Goal: Task Accomplishment & Management: Manage account settings

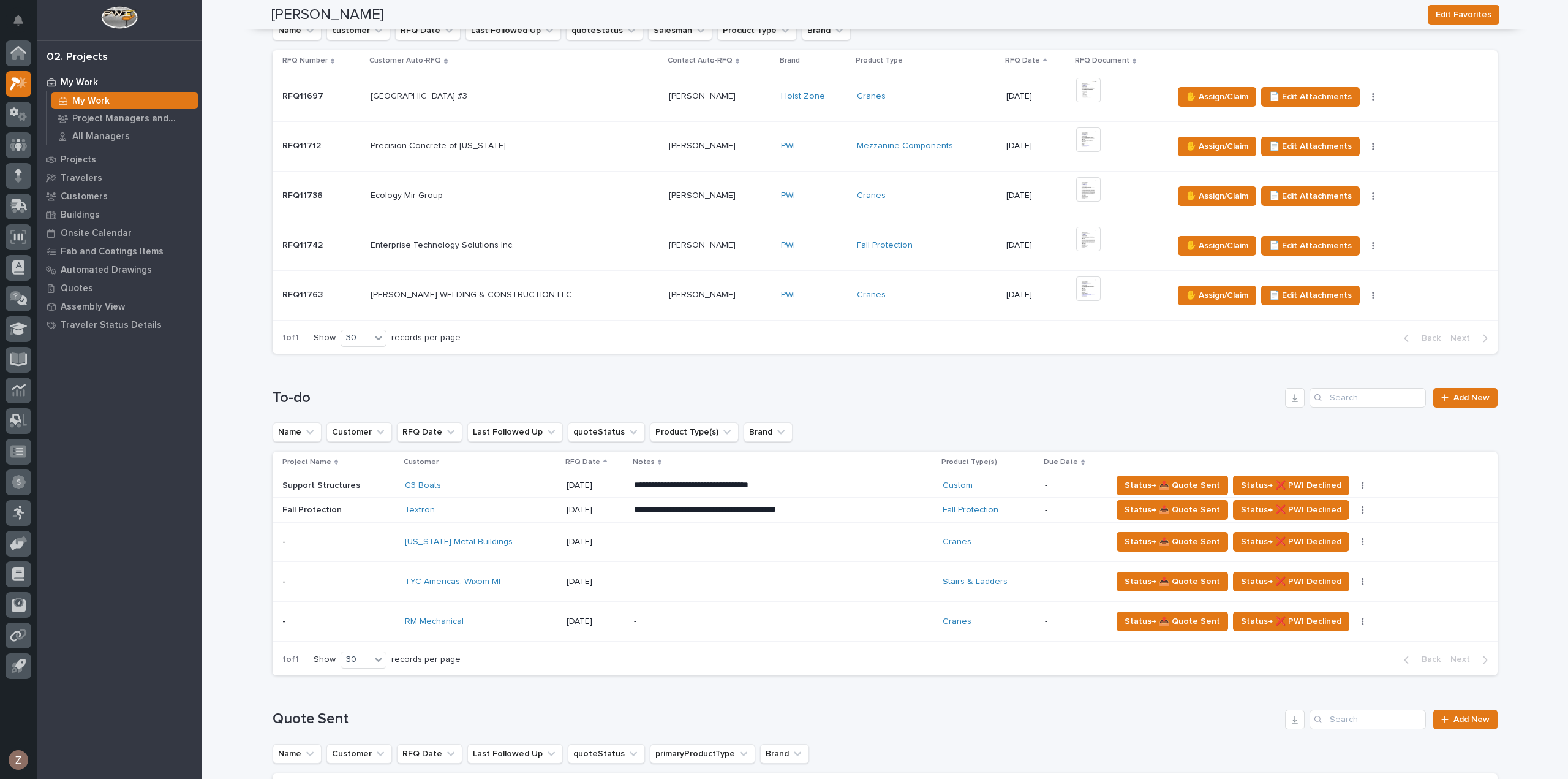
click at [725, 581] on p "-" at bounding box center [741, 582] width 214 height 10
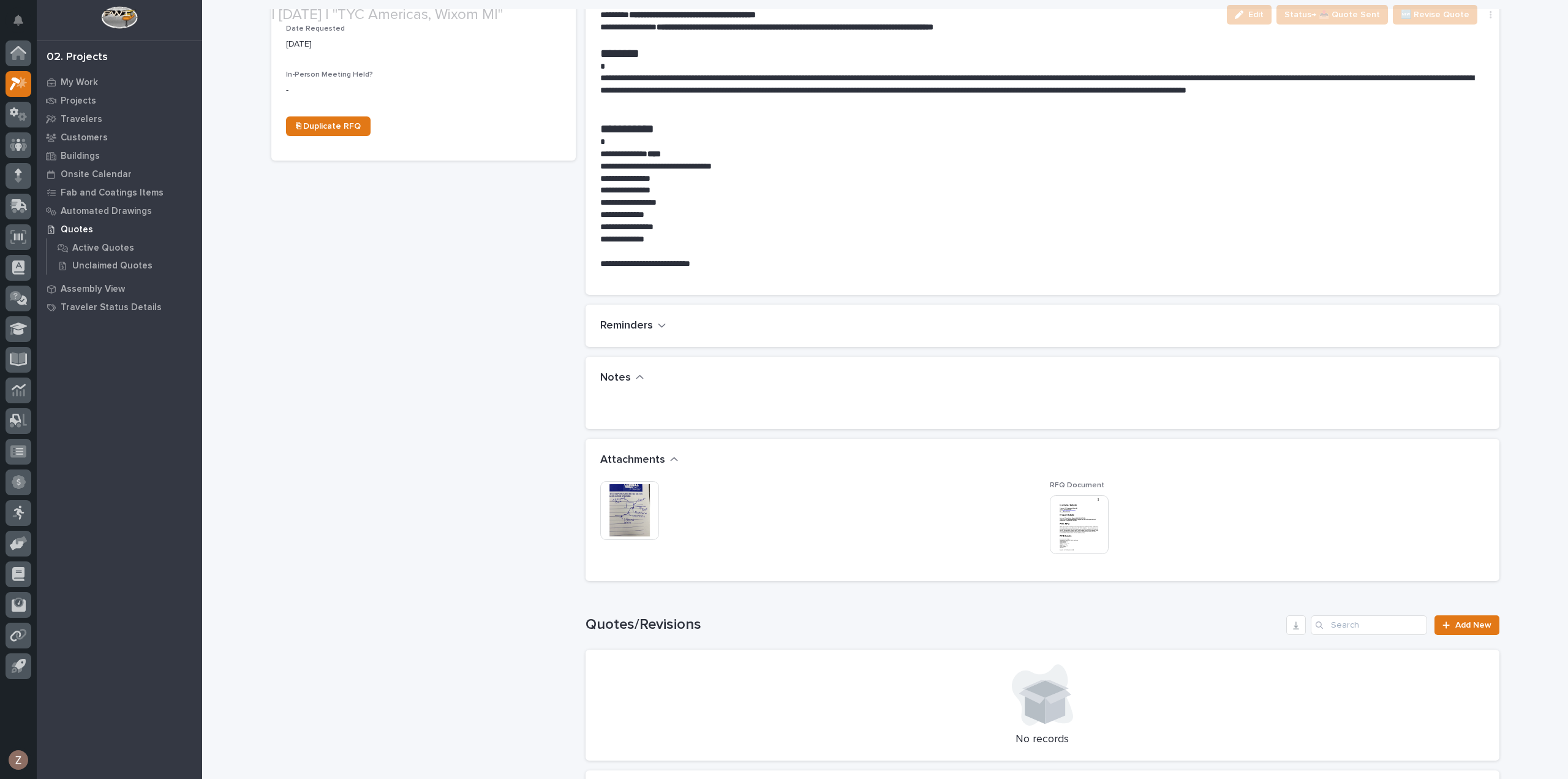
scroll to position [490, 0]
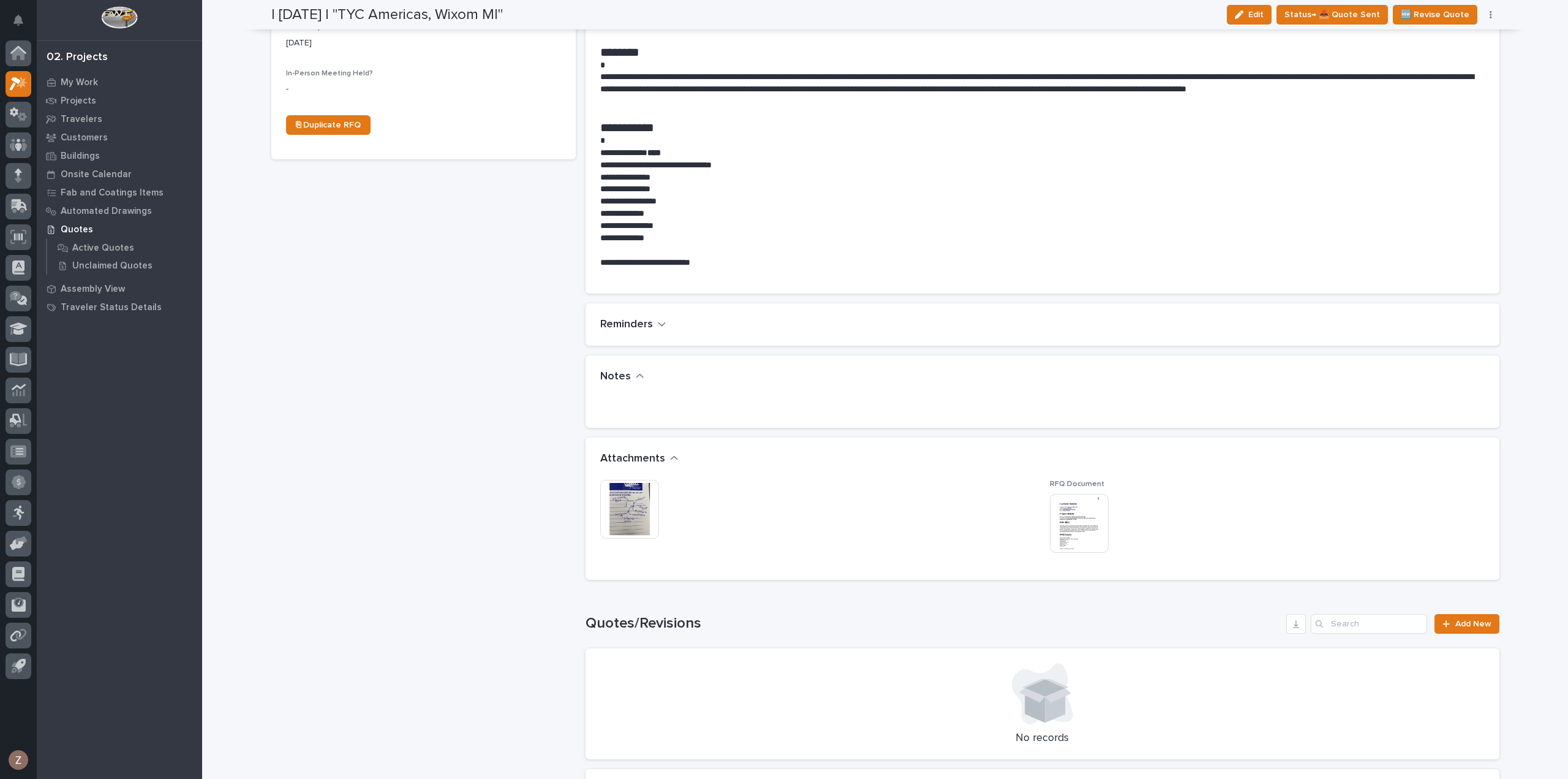
click at [601, 501] on img at bounding box center [629, 509] width 59 height 59
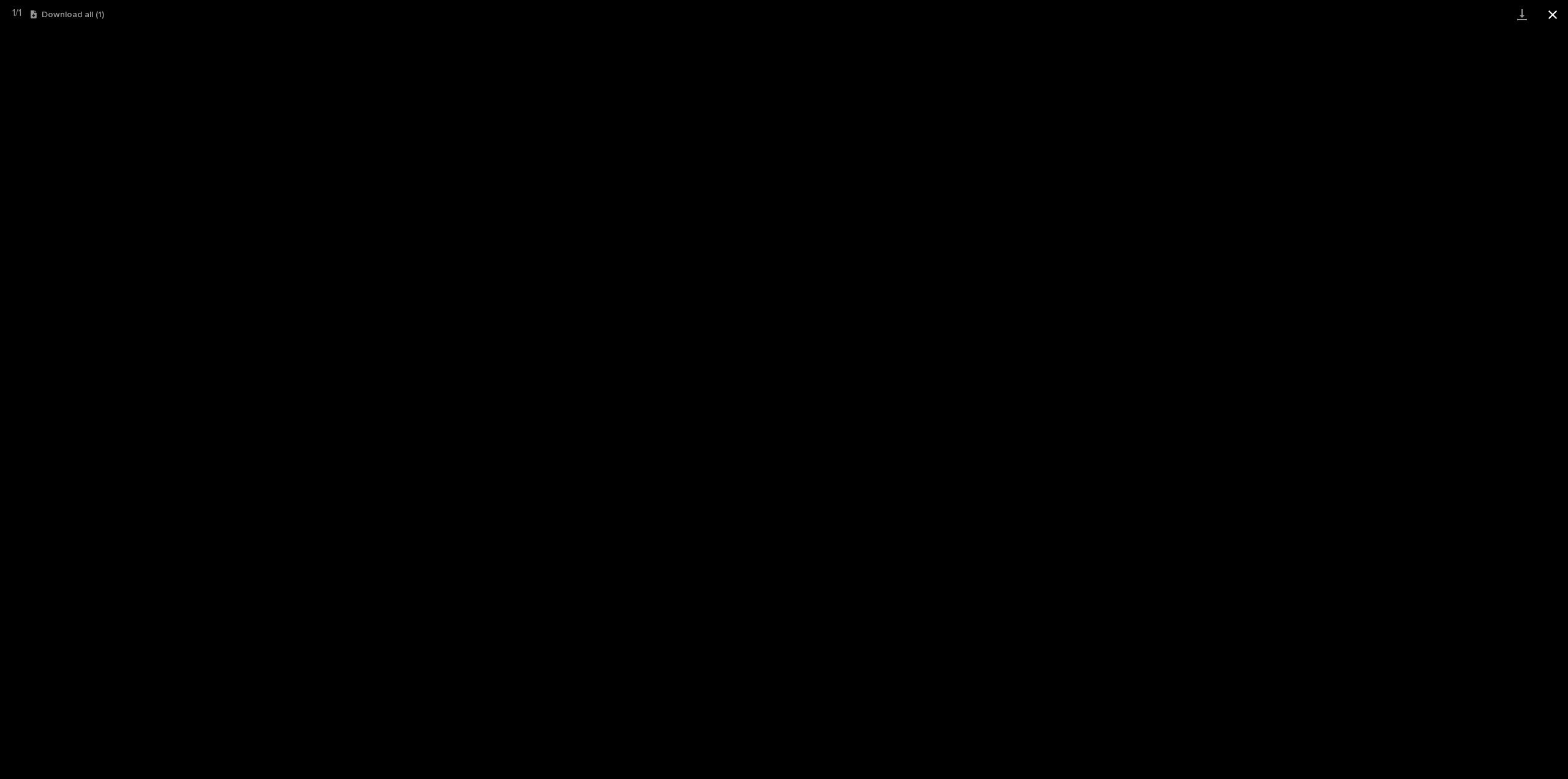
click at [1548, 17] on button "Close gallery" at bounding box center [1552, 14] width 30 height 29
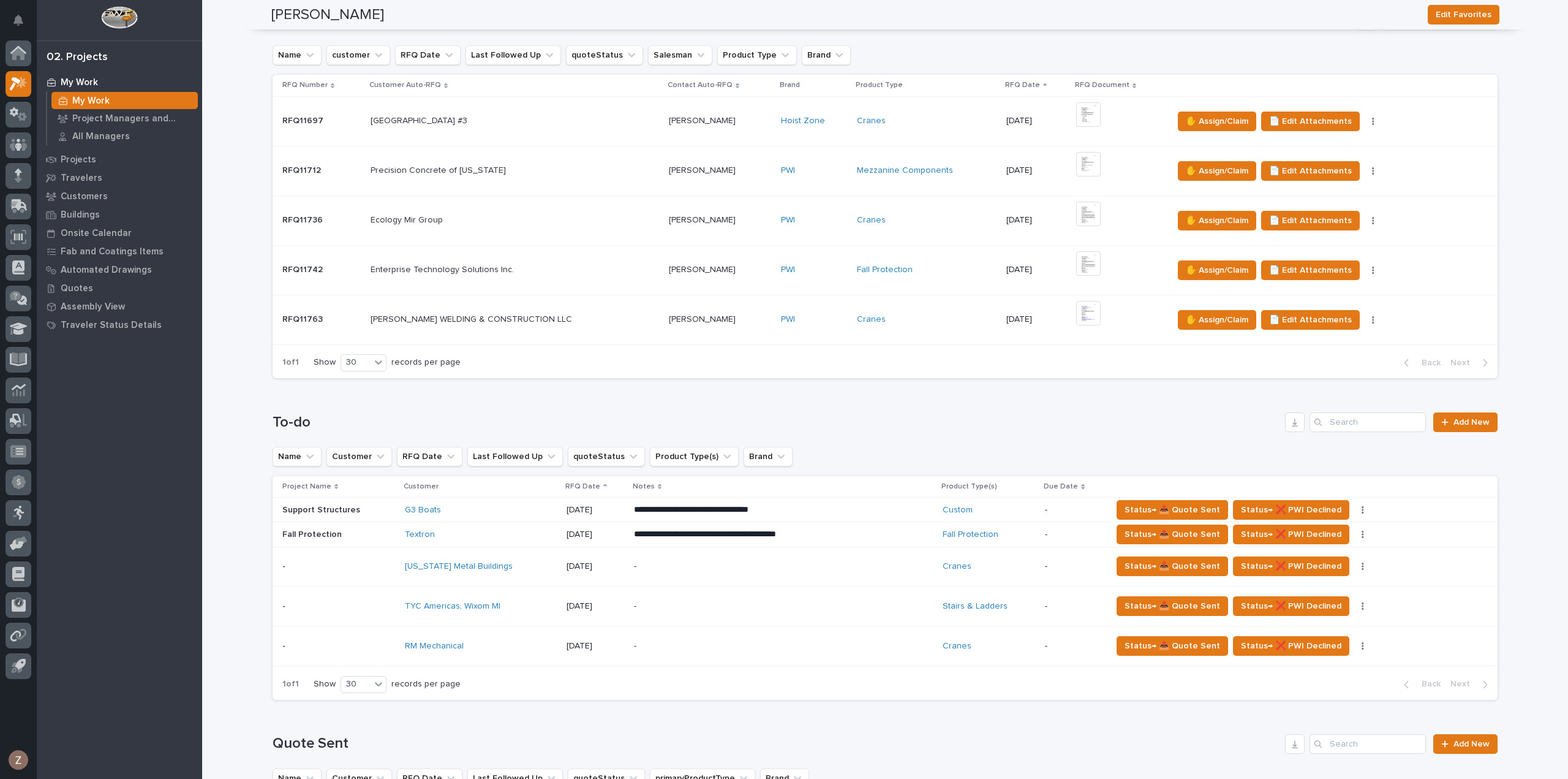
scroll to position [245, 0]
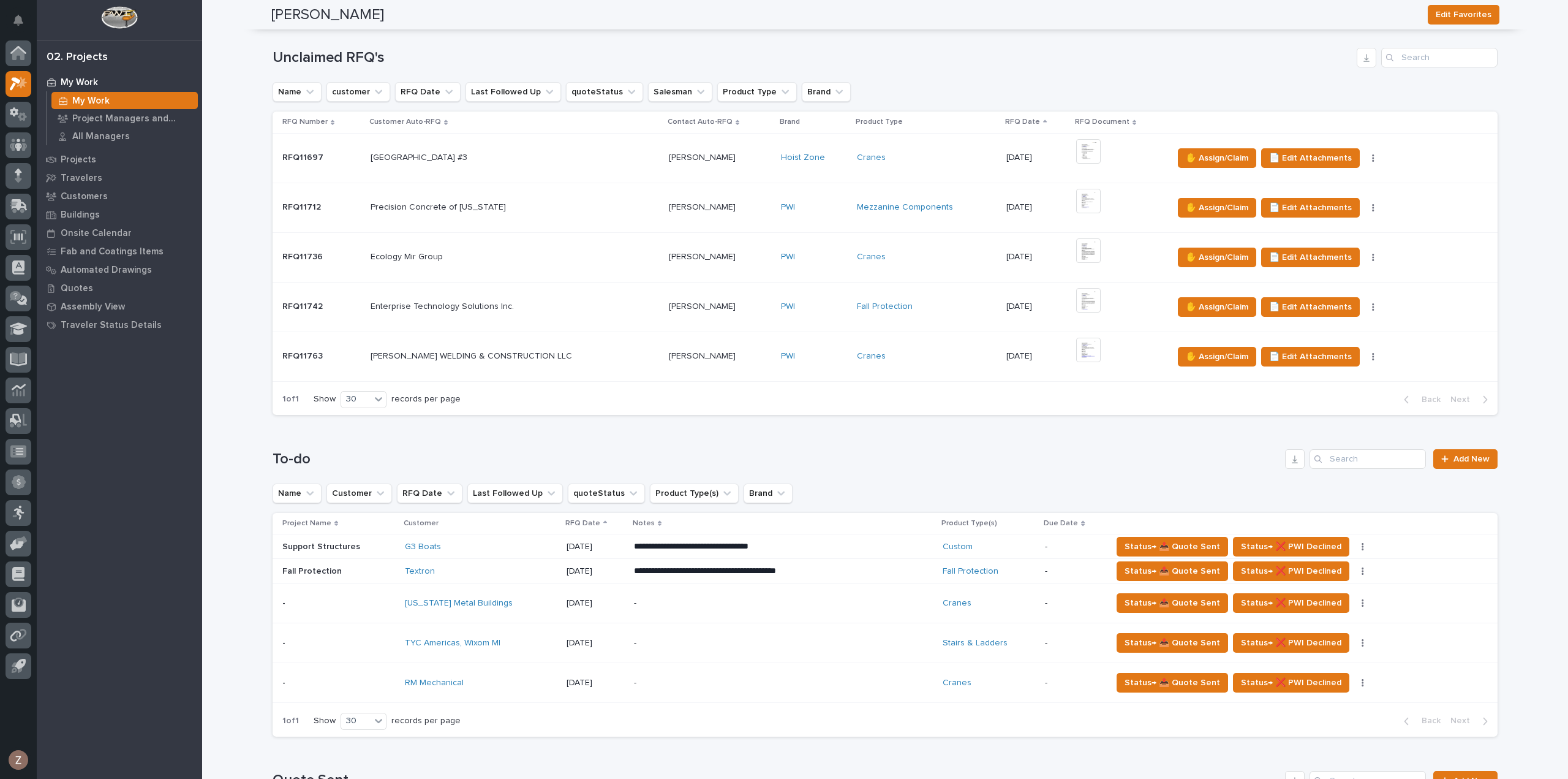
click at [786, 598] on p "-" at bounding box center [741, 603] width 214 height 10
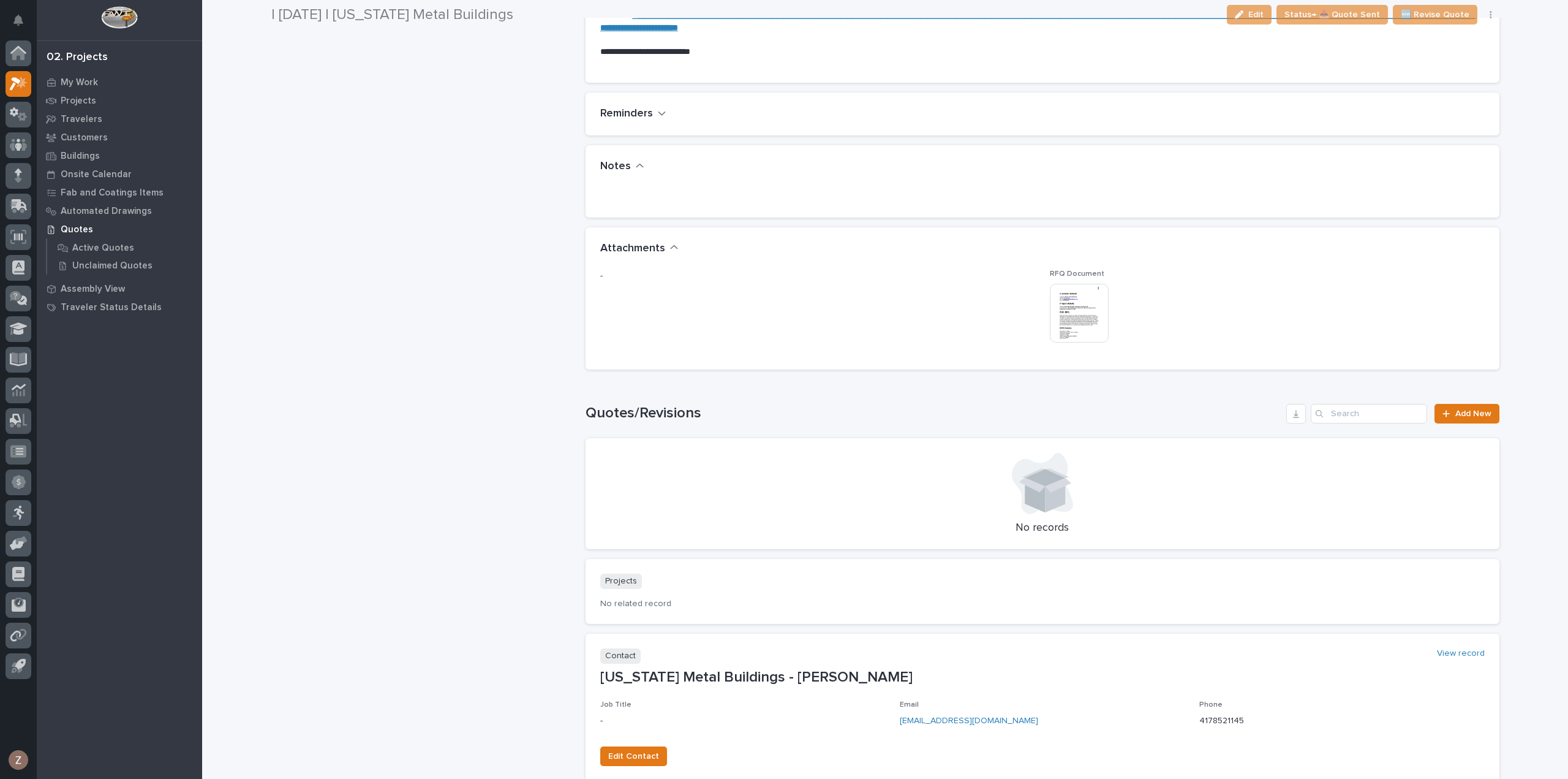
scroll to position [736, 0]
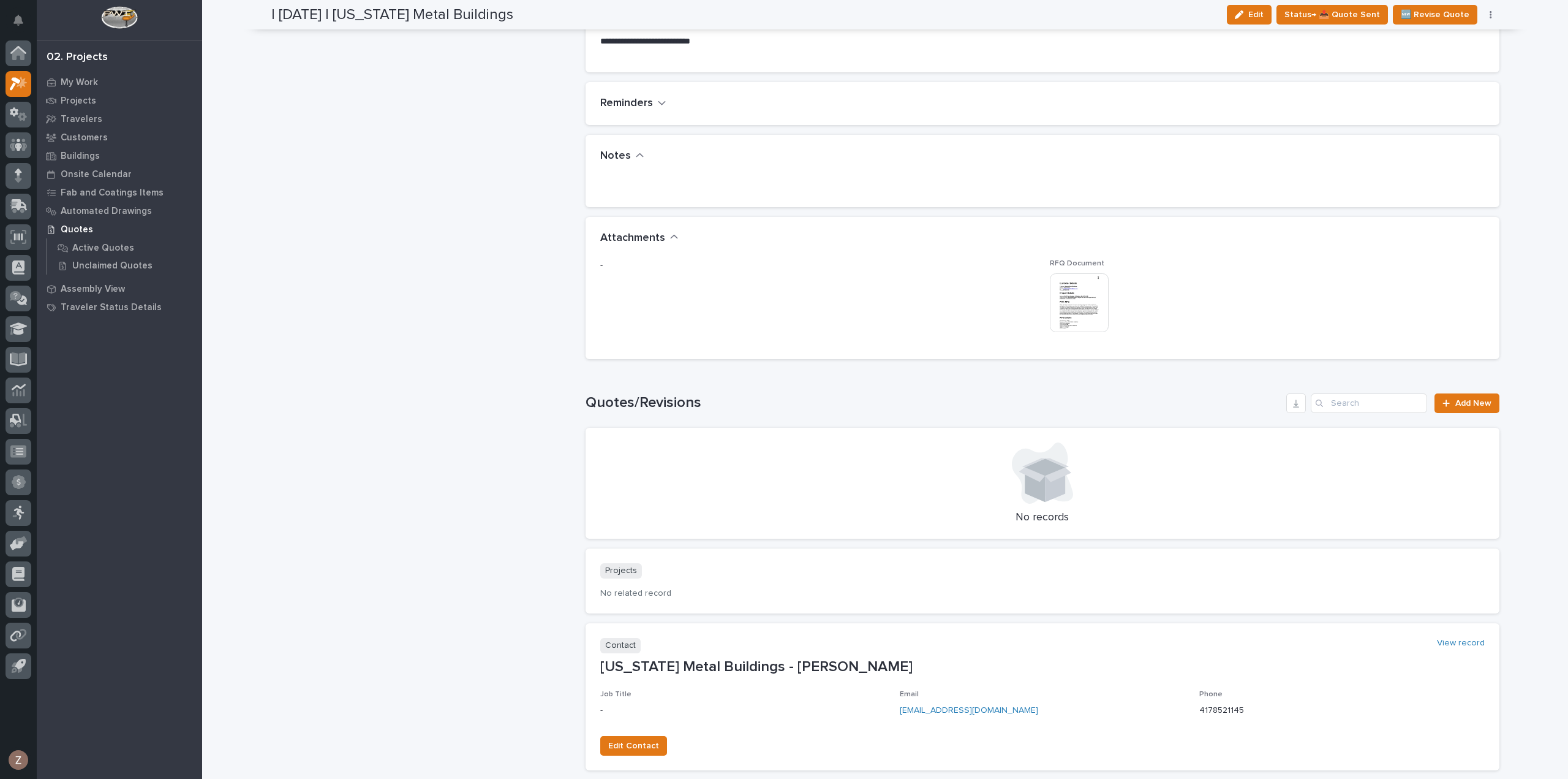
click at [1076, 309] on img at bounding box center [1078, 302] width 59 height 59
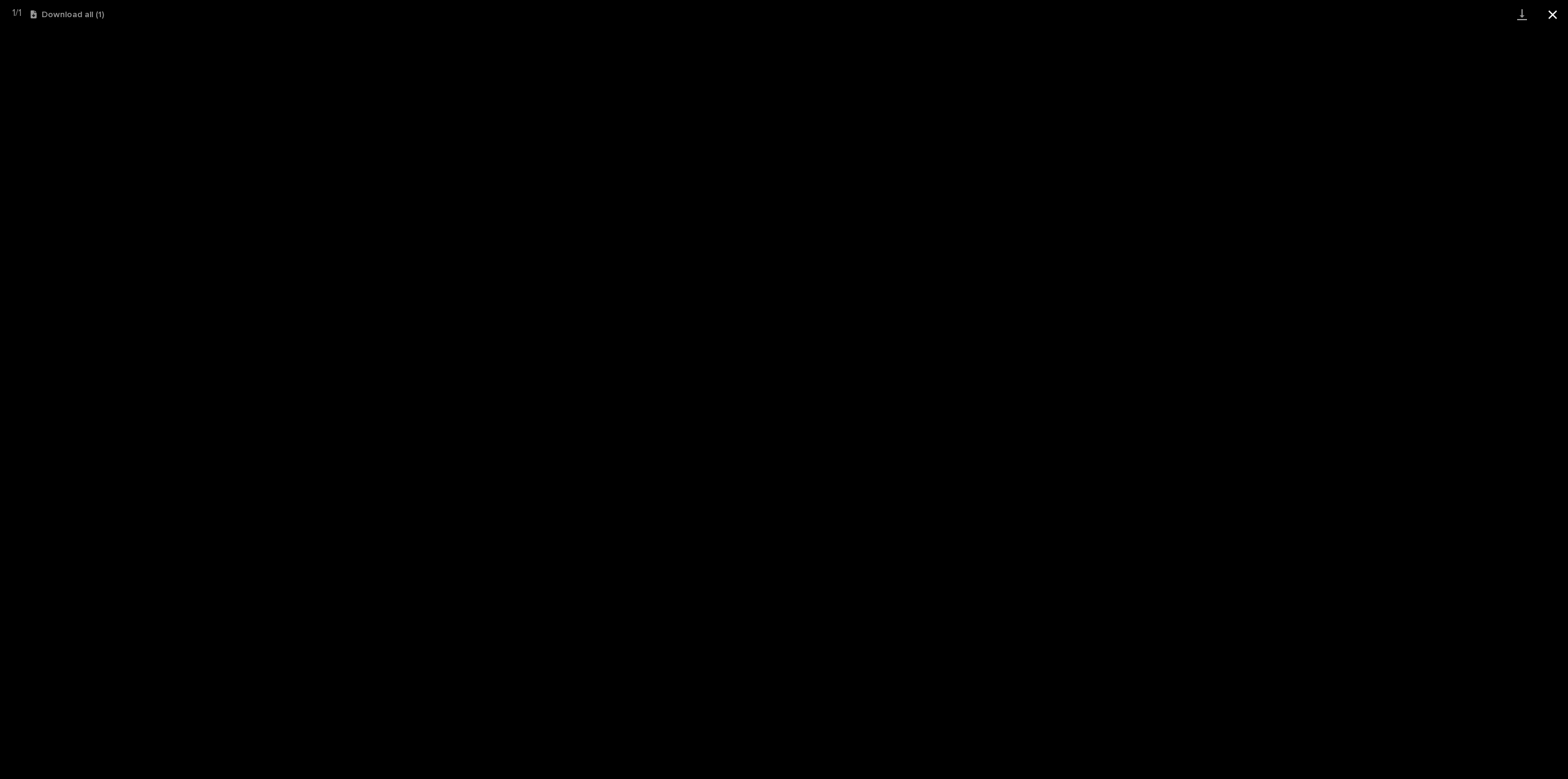
click at [1559, 11] on button "Close gallery" at bounding box center [1552, 14] width 30 height 29
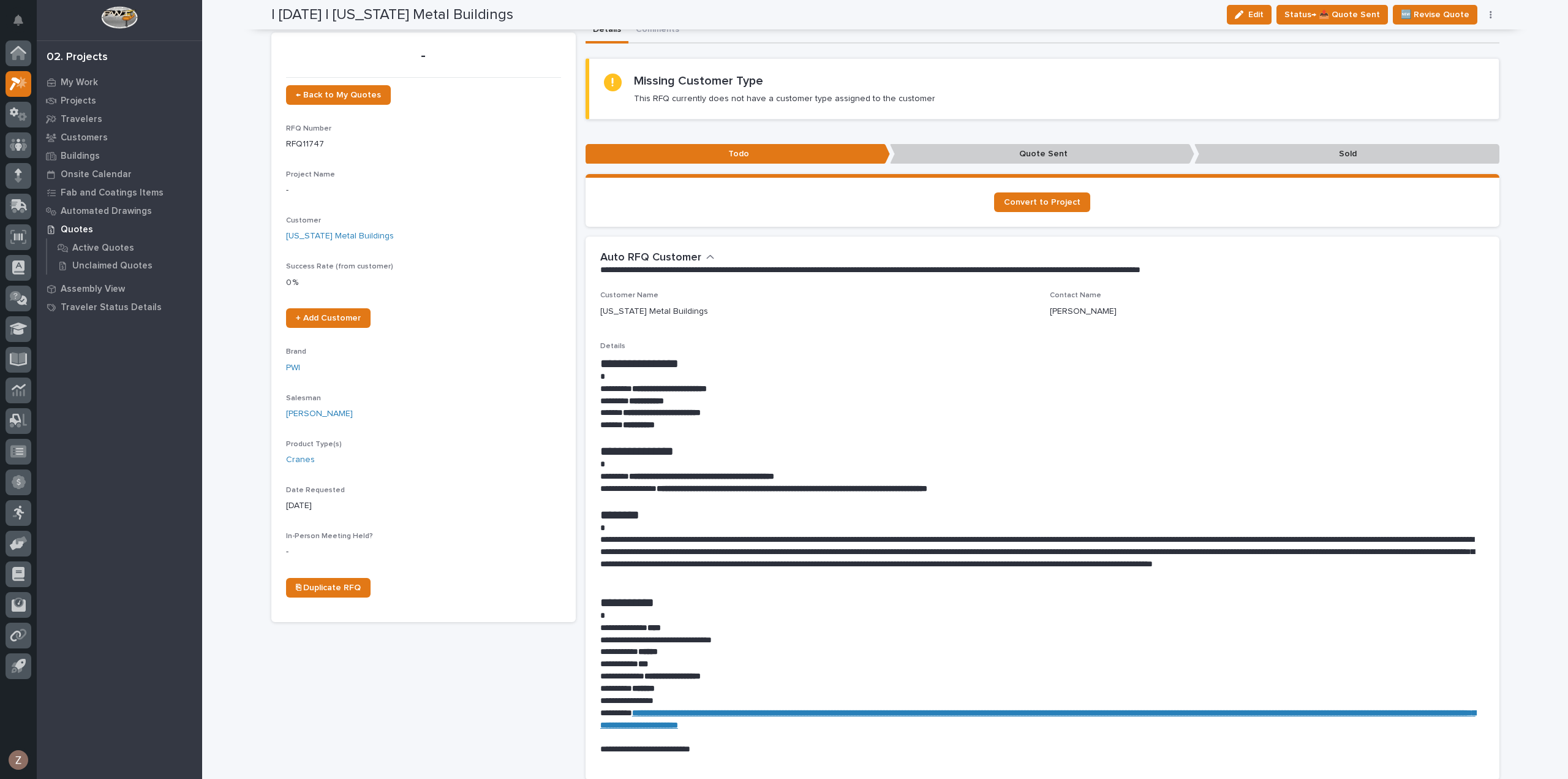
scroll to position [0, 0]
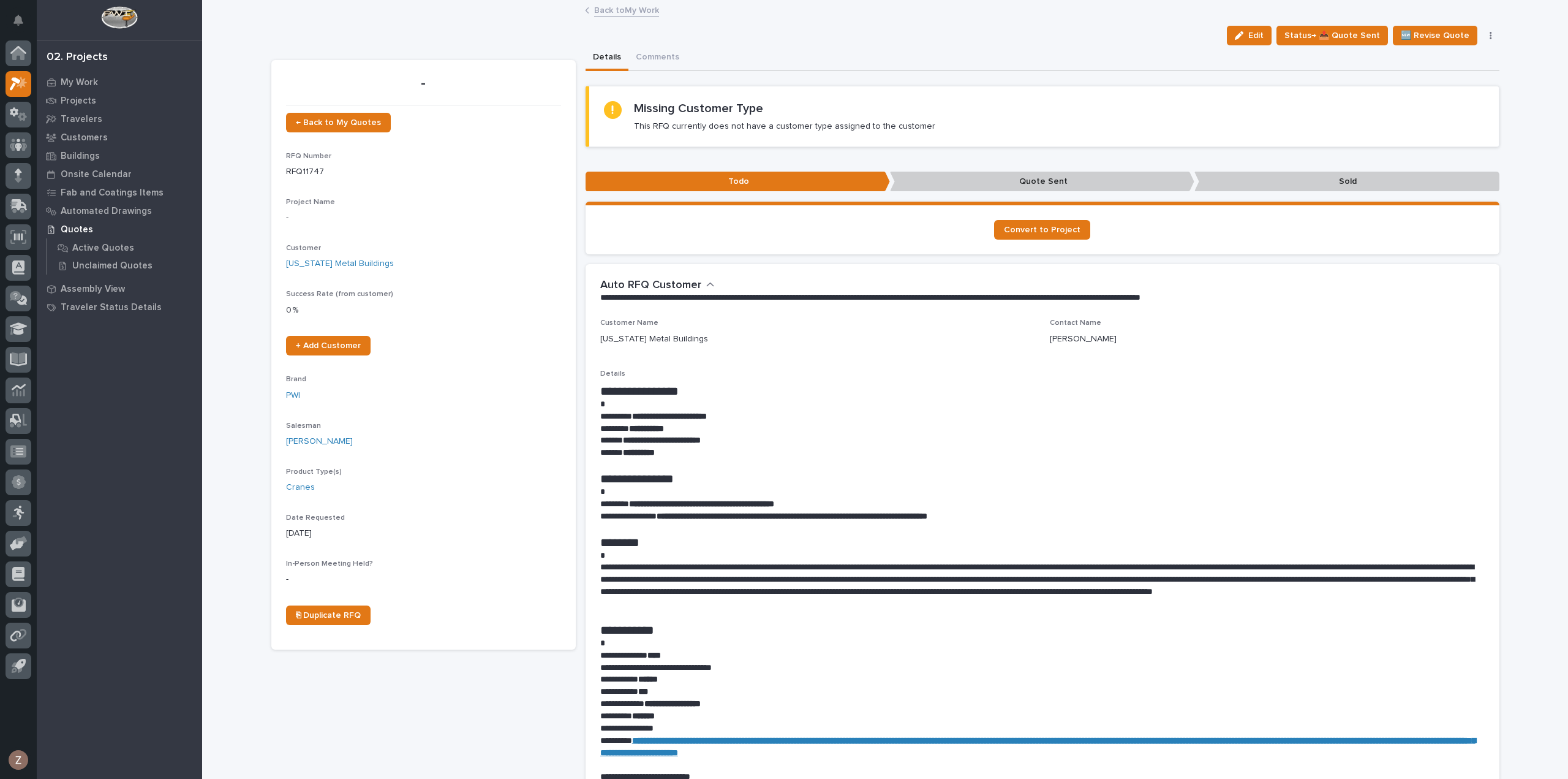
click at [640, 14] on link "Back to My Work" at bounding box center [626, 9] width 65 height 14
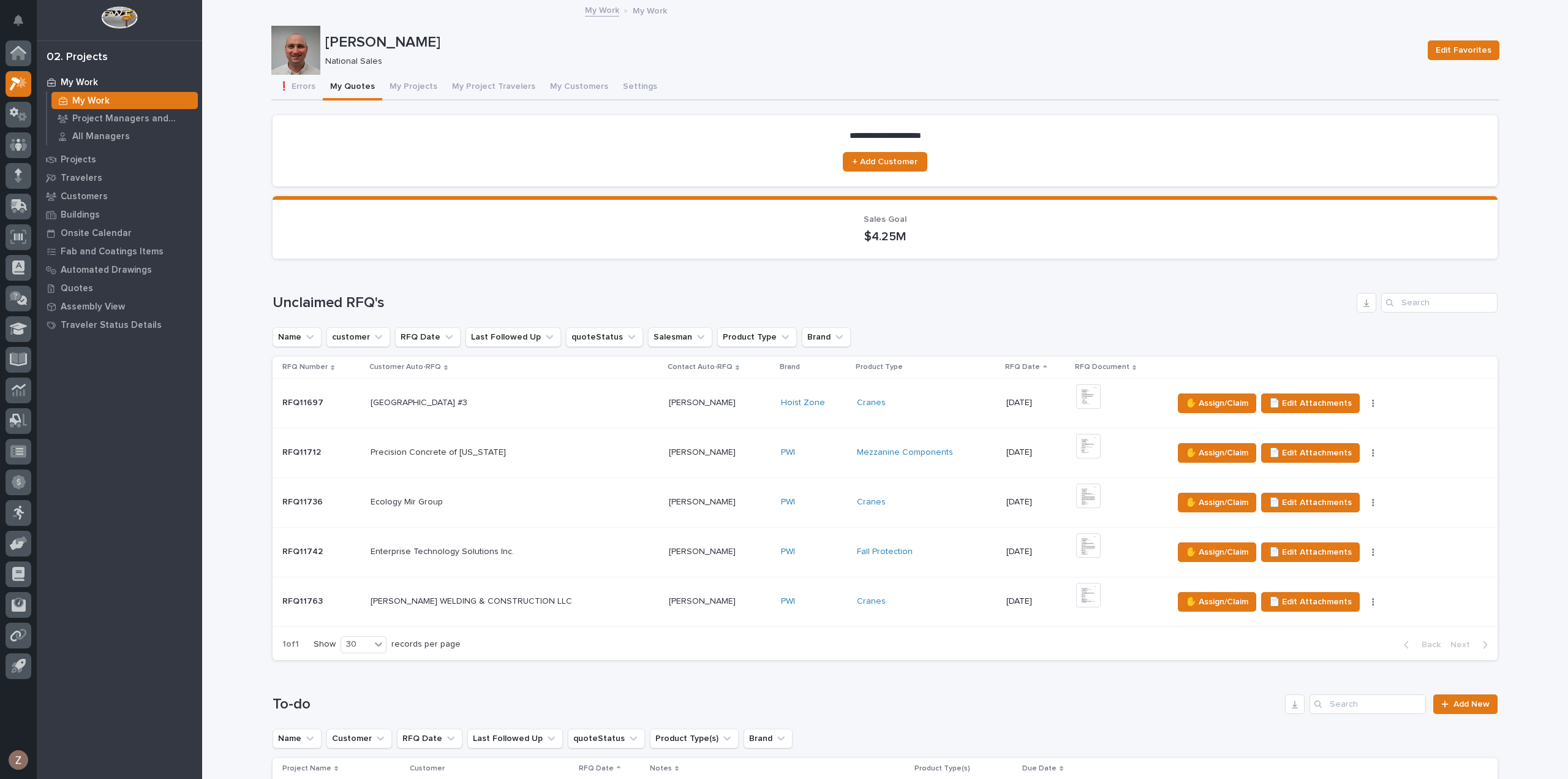
scroll to position [307, 0]
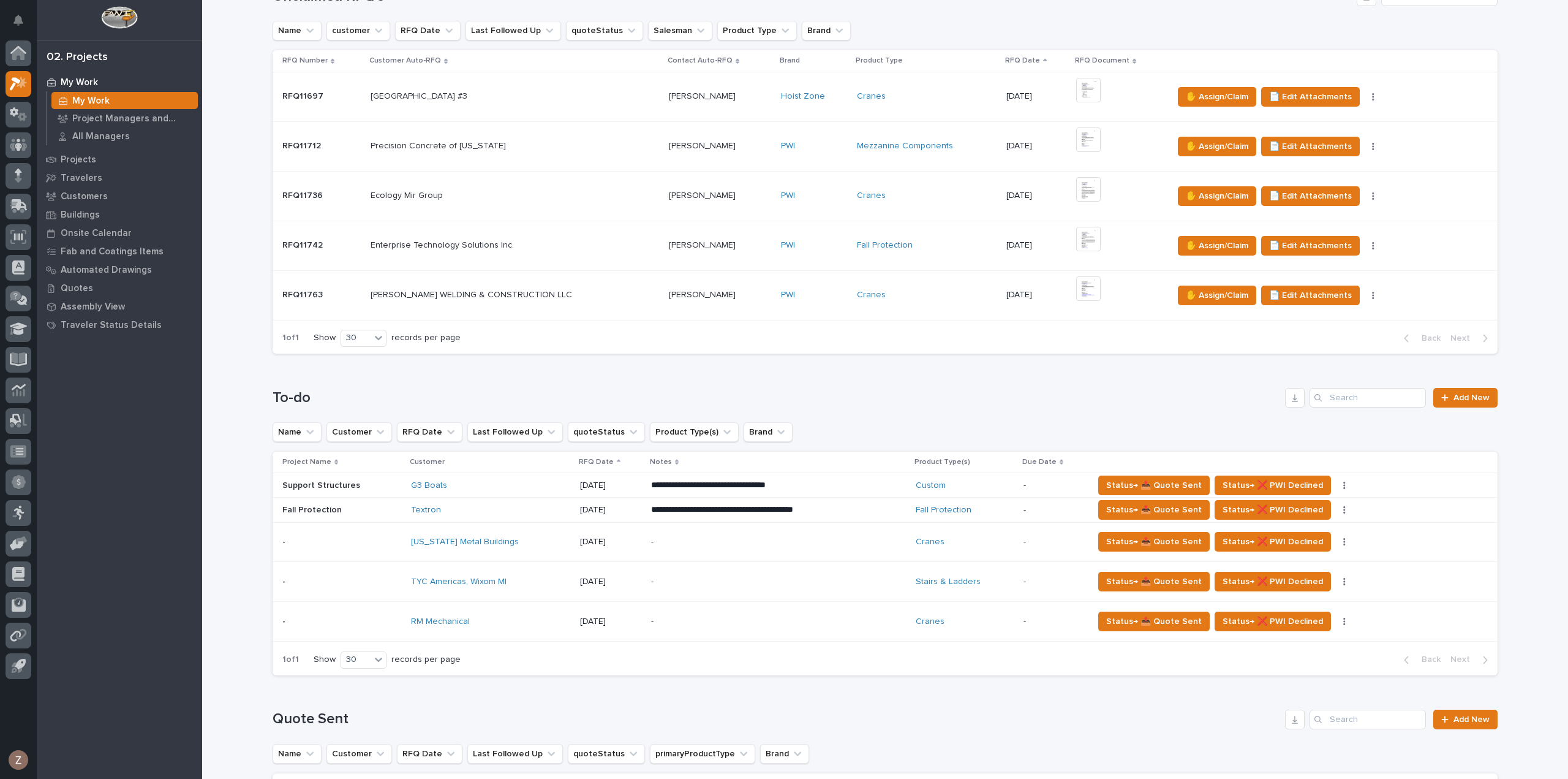
click at [730, 619] on p "-" at bounding box center [758, 622] width 214 height 10
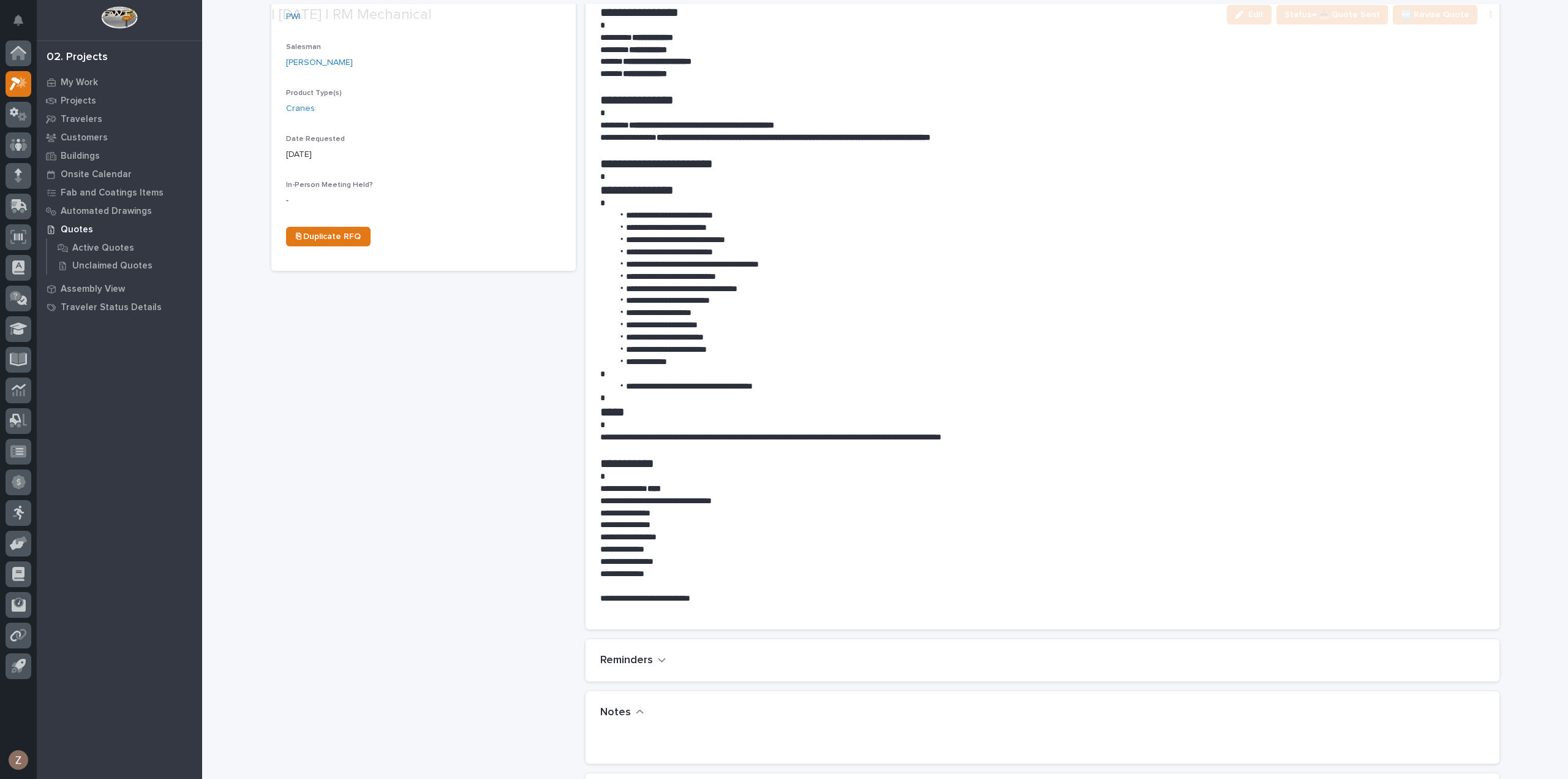
scroll to position [674, 0]
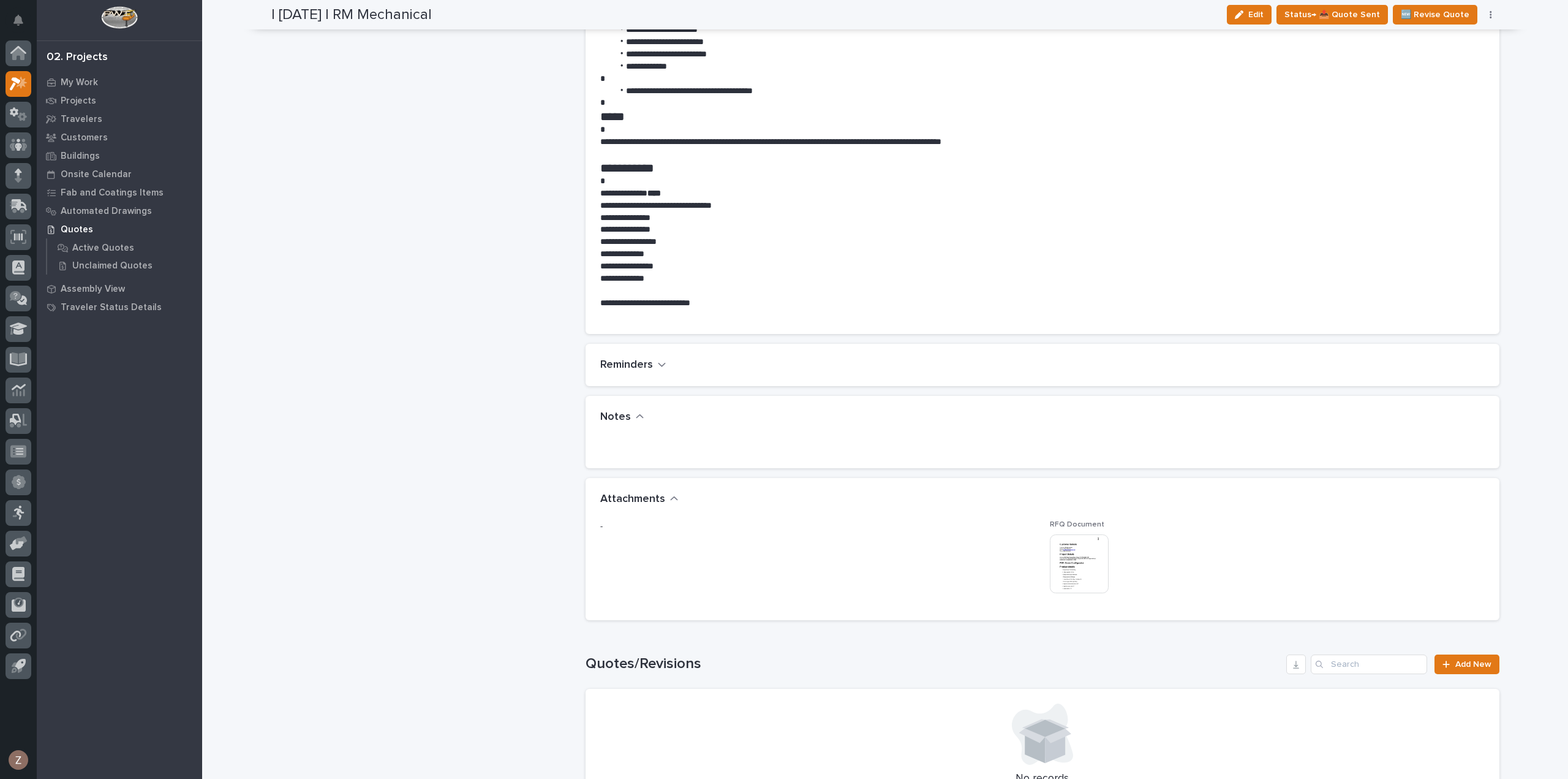
click at [1089, 569] on img at bounding box center [1078, 563] width 59 height 59
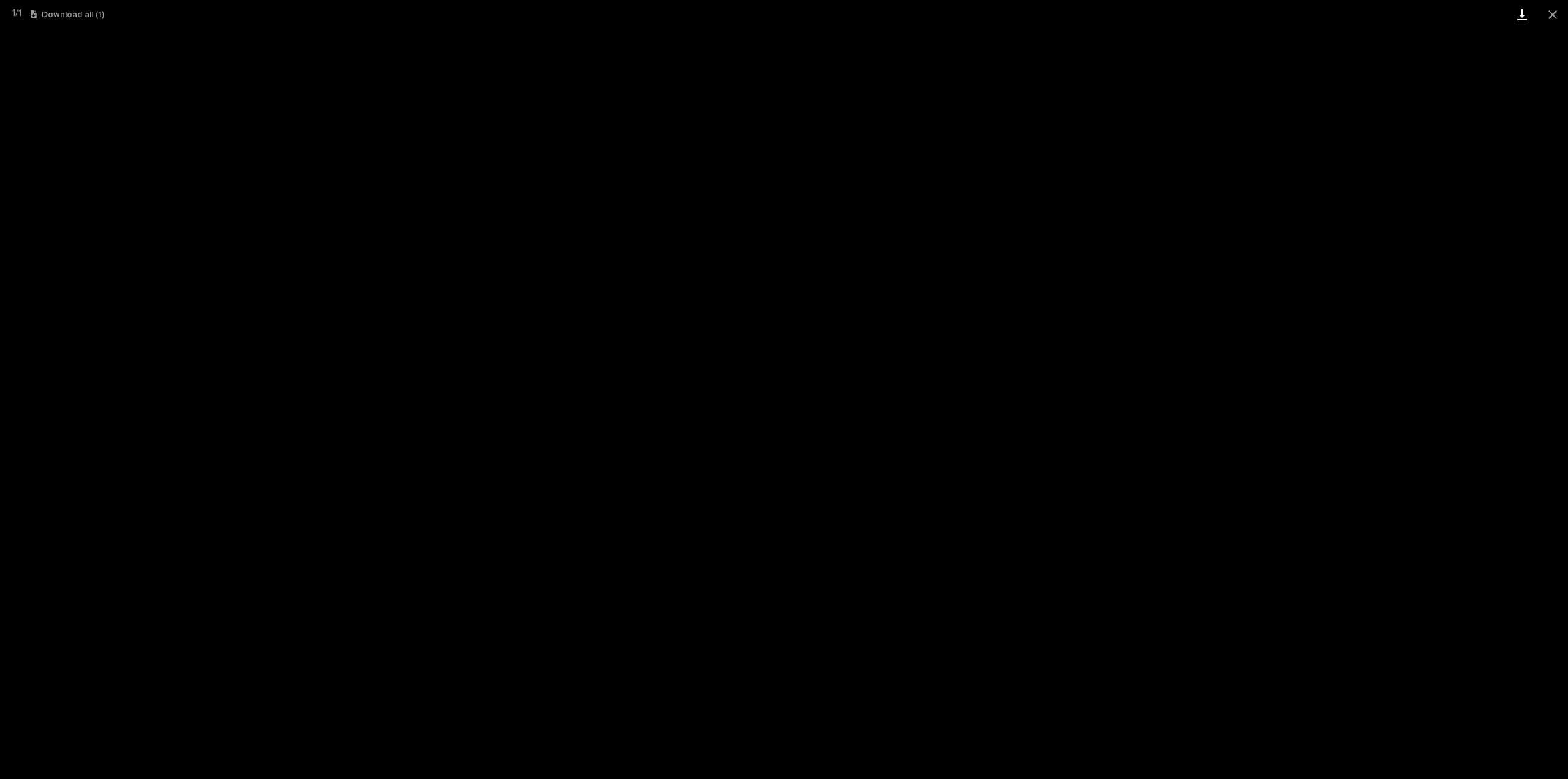
drag, startPoint x: 1547, startPoint y: 17, endPoint x: 1528, endPoint y: 22, distance: 19.6
click at [1547, 17] on button "Close gallery" at bounding box center [1552, 14] width 30 height 29
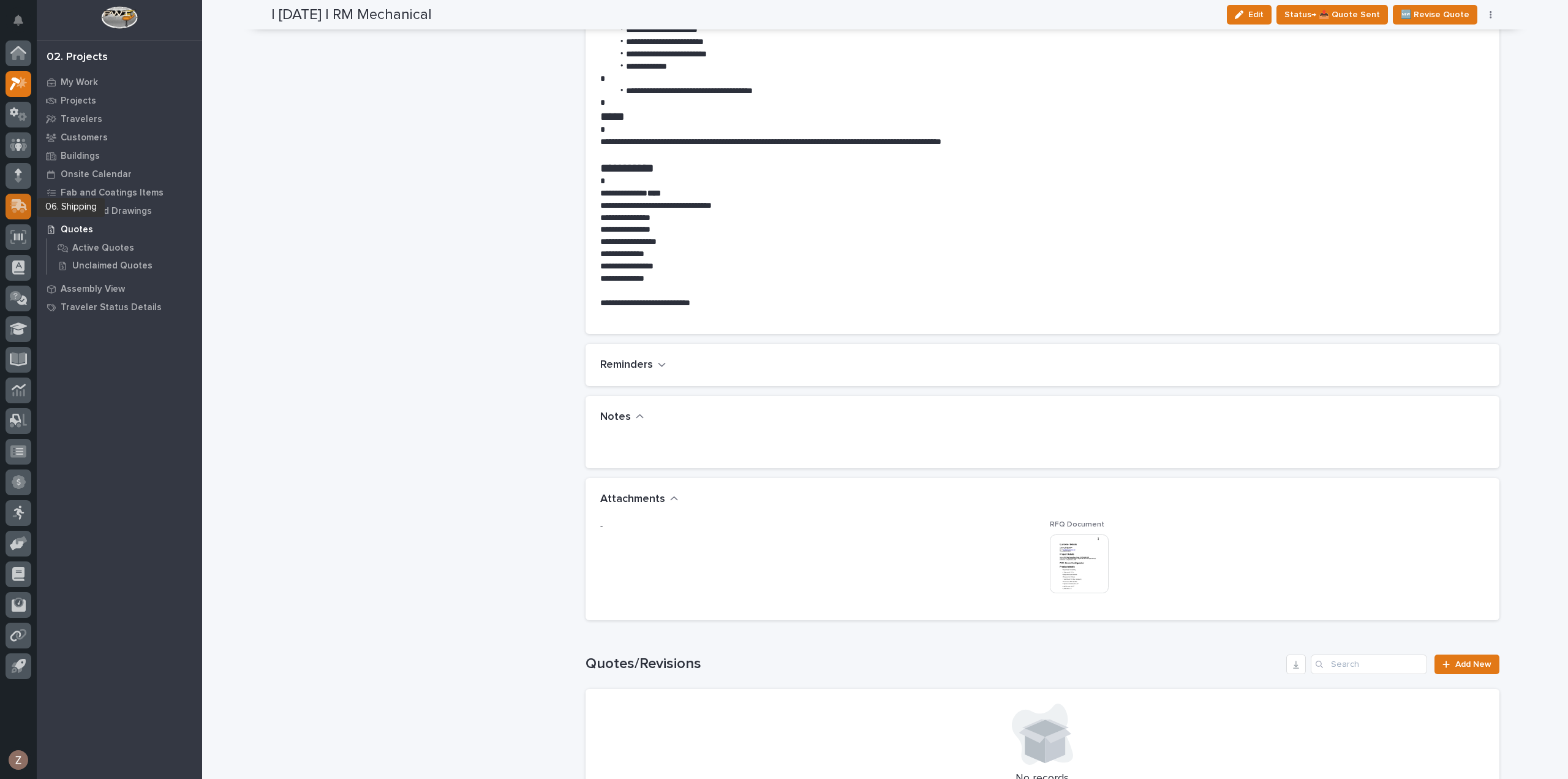
click at [18, 196] on div at bounding box center [19, 207] width 26 height 26
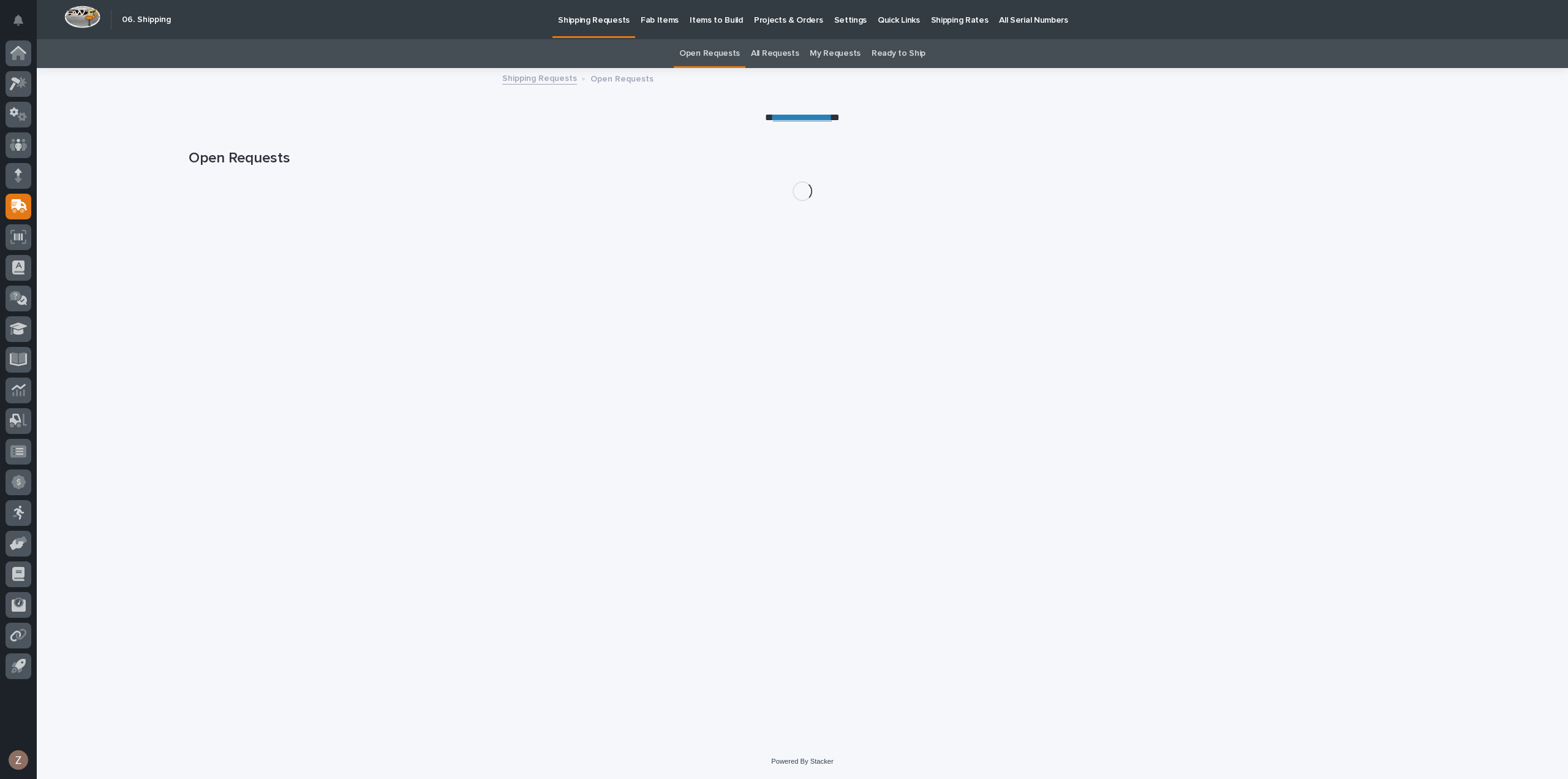
click at [931, 13] on p "Shipping Rates" at bounding box center [959, 13] width 57 height 26
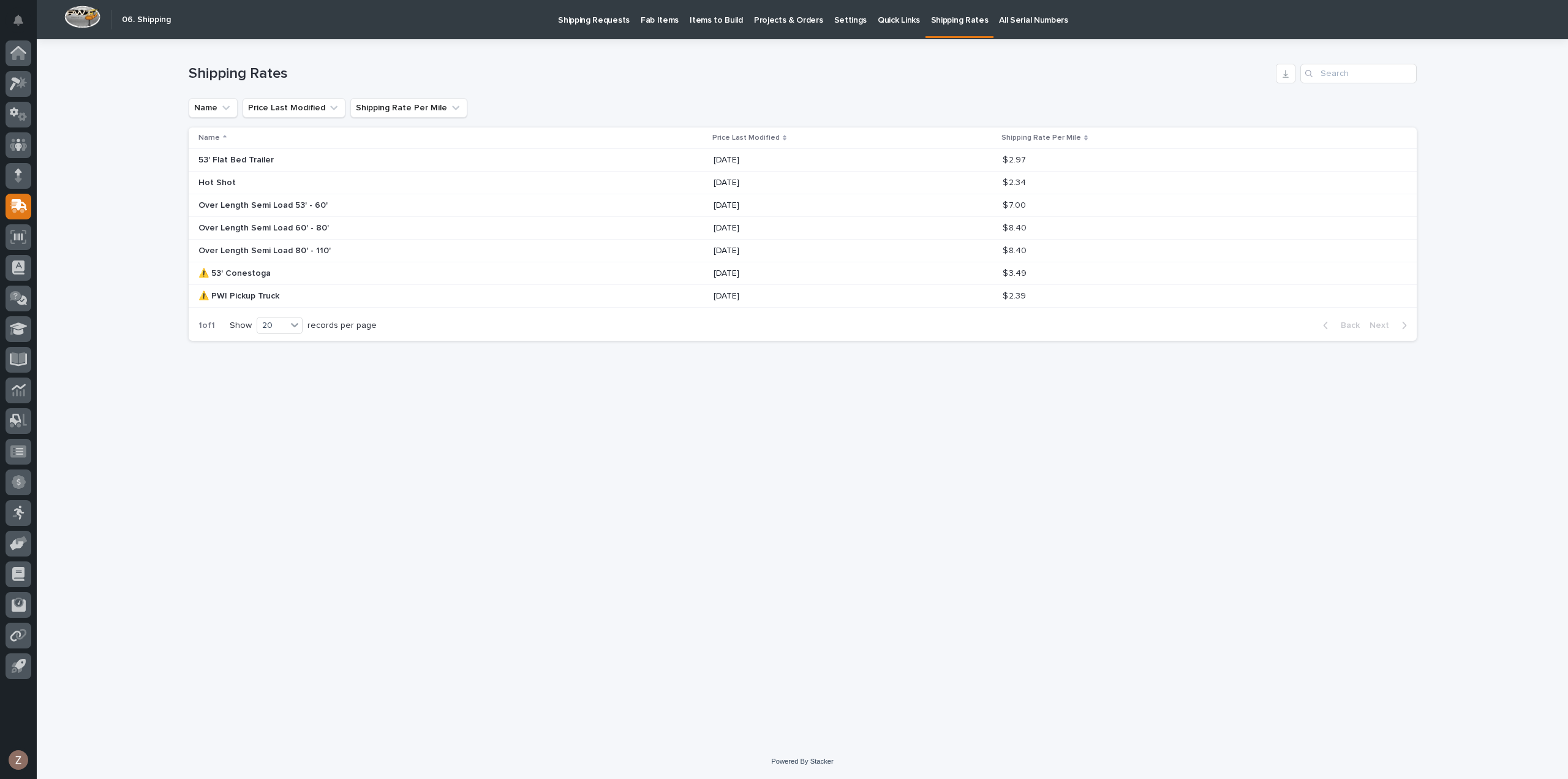
click at [840, 554] on div "Loading... Saving… Loading... Saving… Shipping Rates Name Price Last Modified S…" at bounding box center [802, 376] width 1240 height 674
click at [21, 85] on icon at bounding box center [22, 82] width 10 height 12
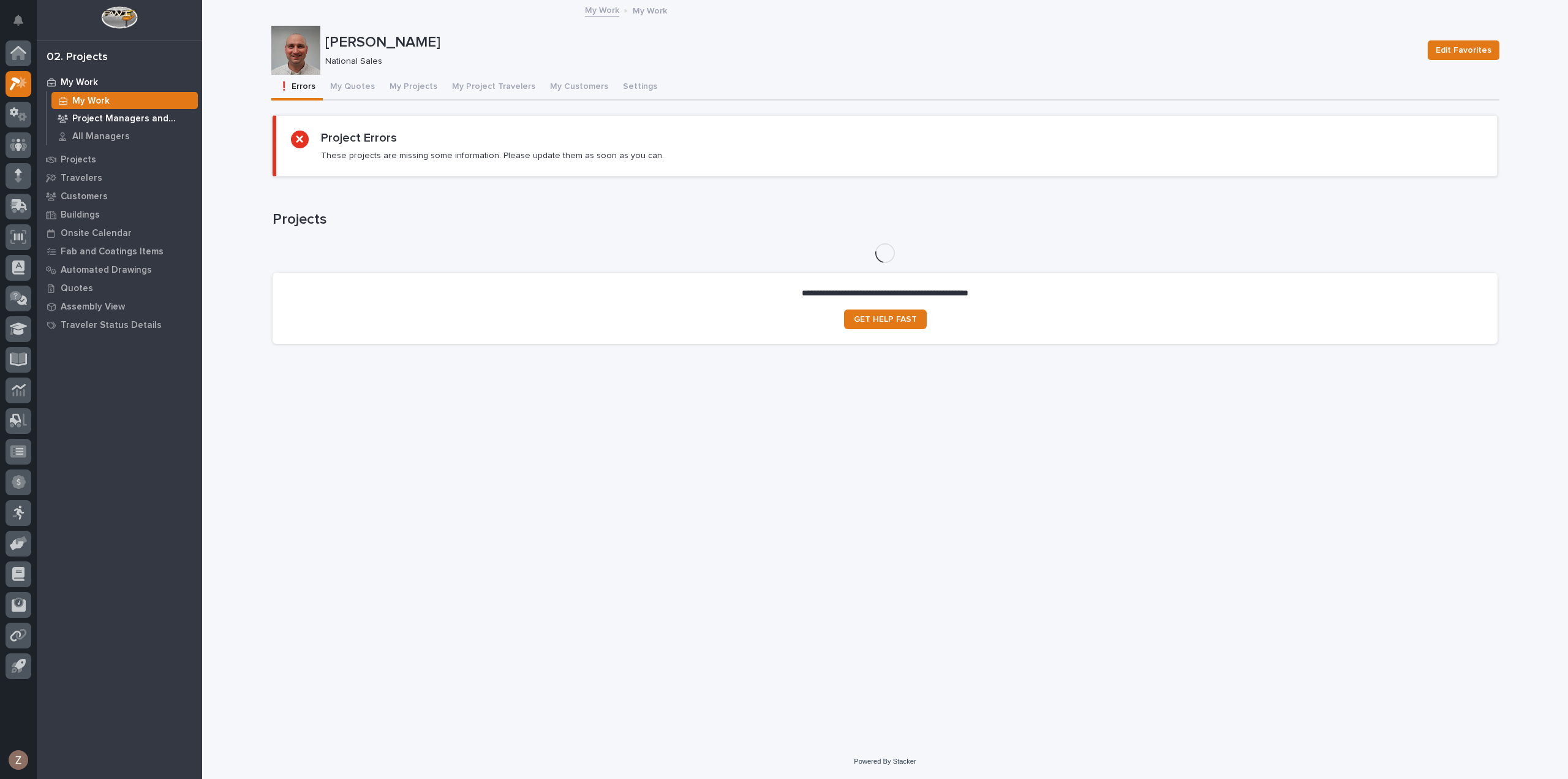
click at [129, 117] on p "Project Managers and Engineers" at bounding box center [133, 118] width 121 height 11
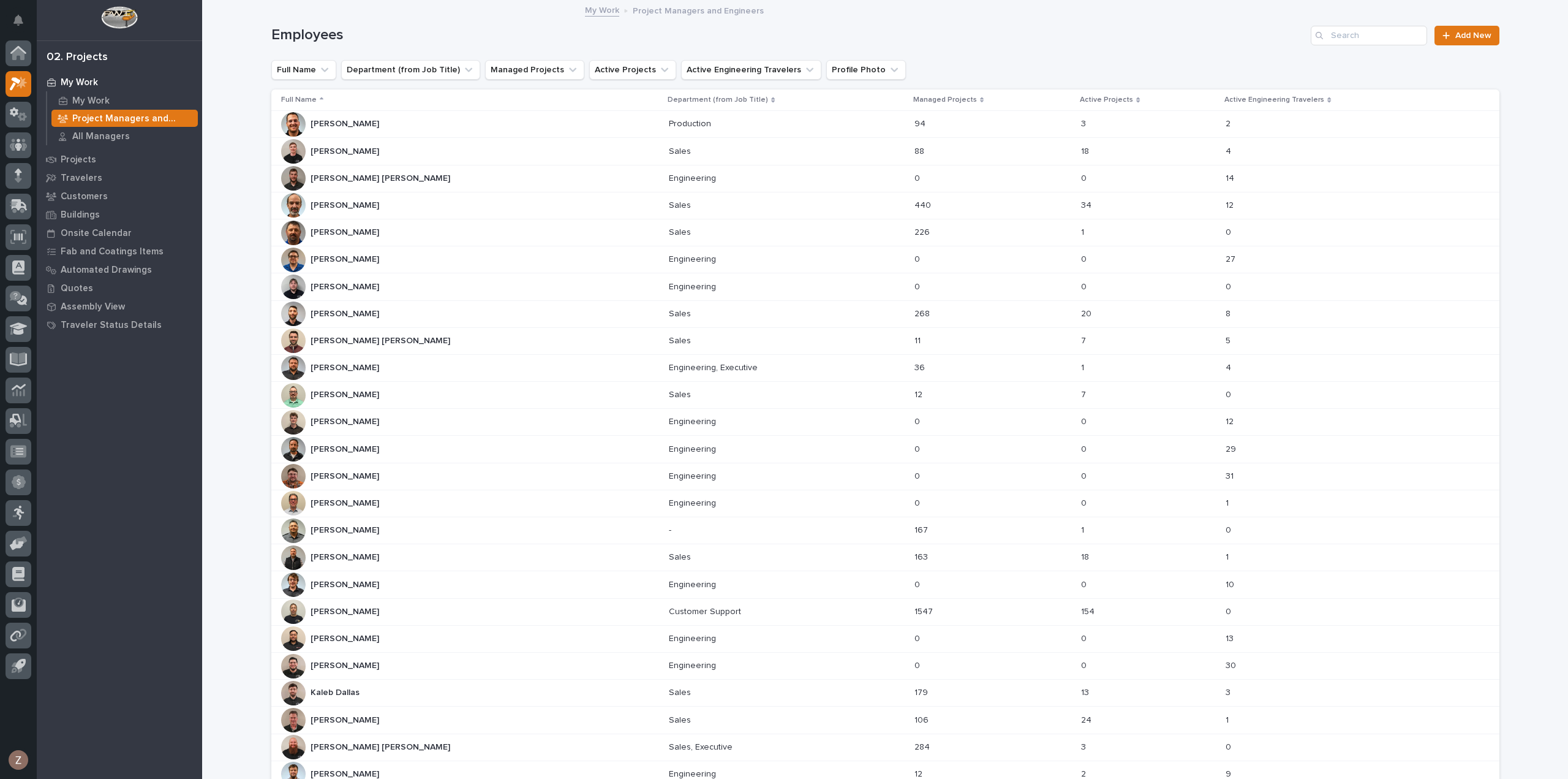
click at [388, 154] on div "[PERSON_NAME] [PERSON_NAME]" at bounding box center [470, 151] width 379 height 25
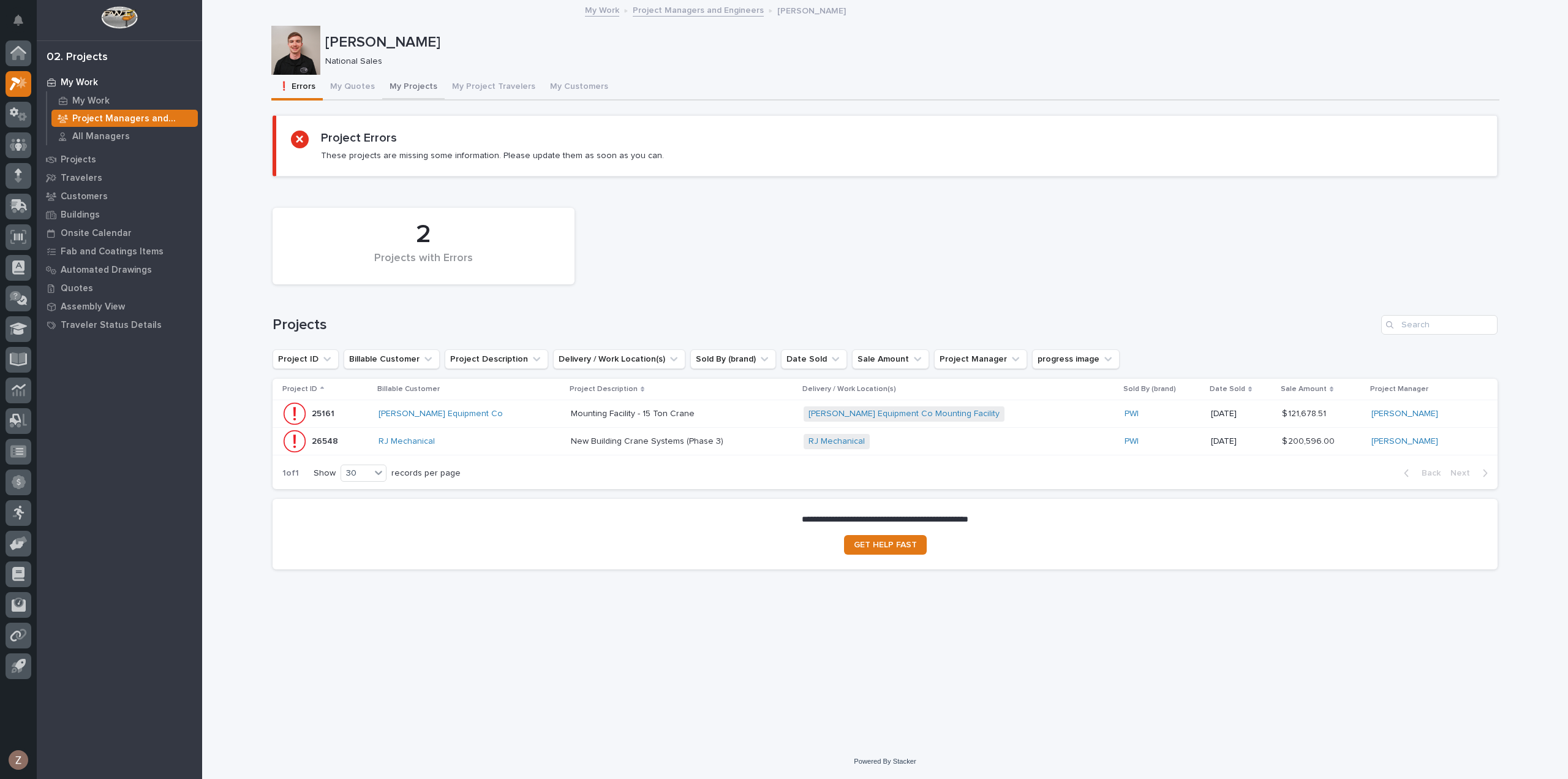
drag, startPoint x: 408, startPoint y: 84, endPoint x: 416, endPoint y: 84, distance: 8.0
click at [408, 84] on button "My Projects" at bounding box center [414, 88] width 62 height 26
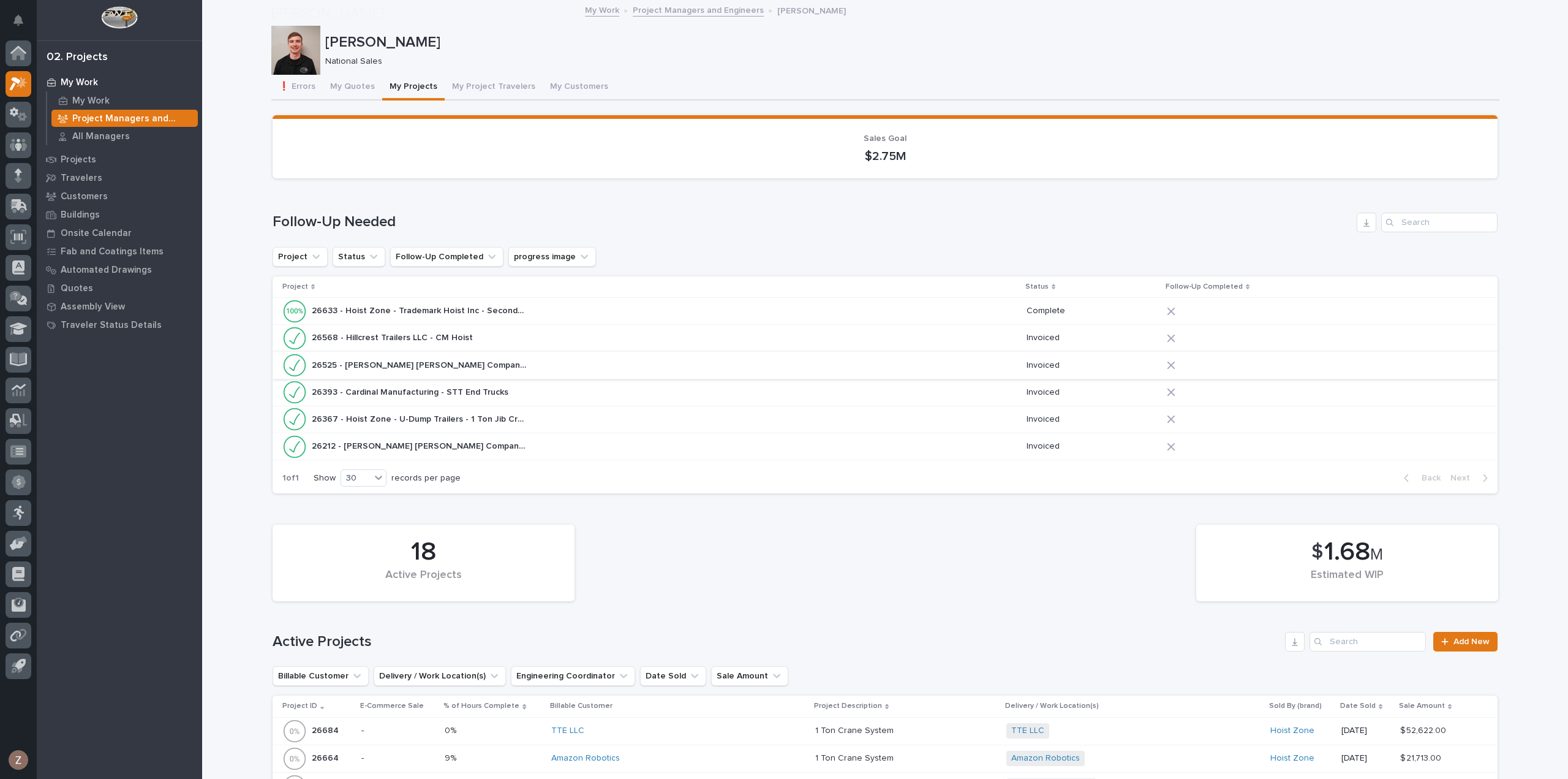
scroll to position [307, 0]
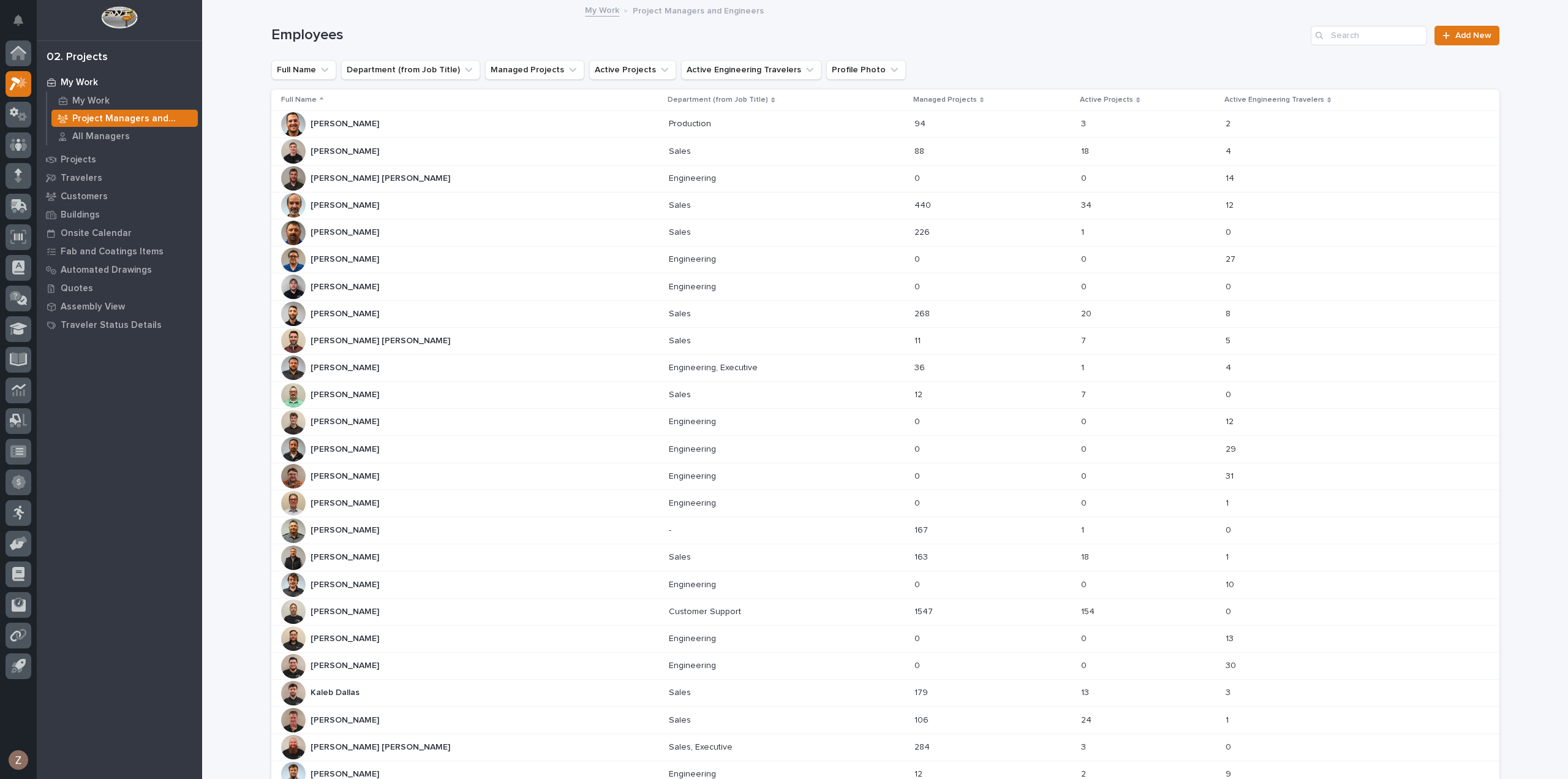
click at [104, 115] on p "Project Managers and Engineers" at bounding box center [133, 118] width 121 height 11
click at [103, 135] on p "All Managers" at bounding box center [101, 136] width 57 height 11
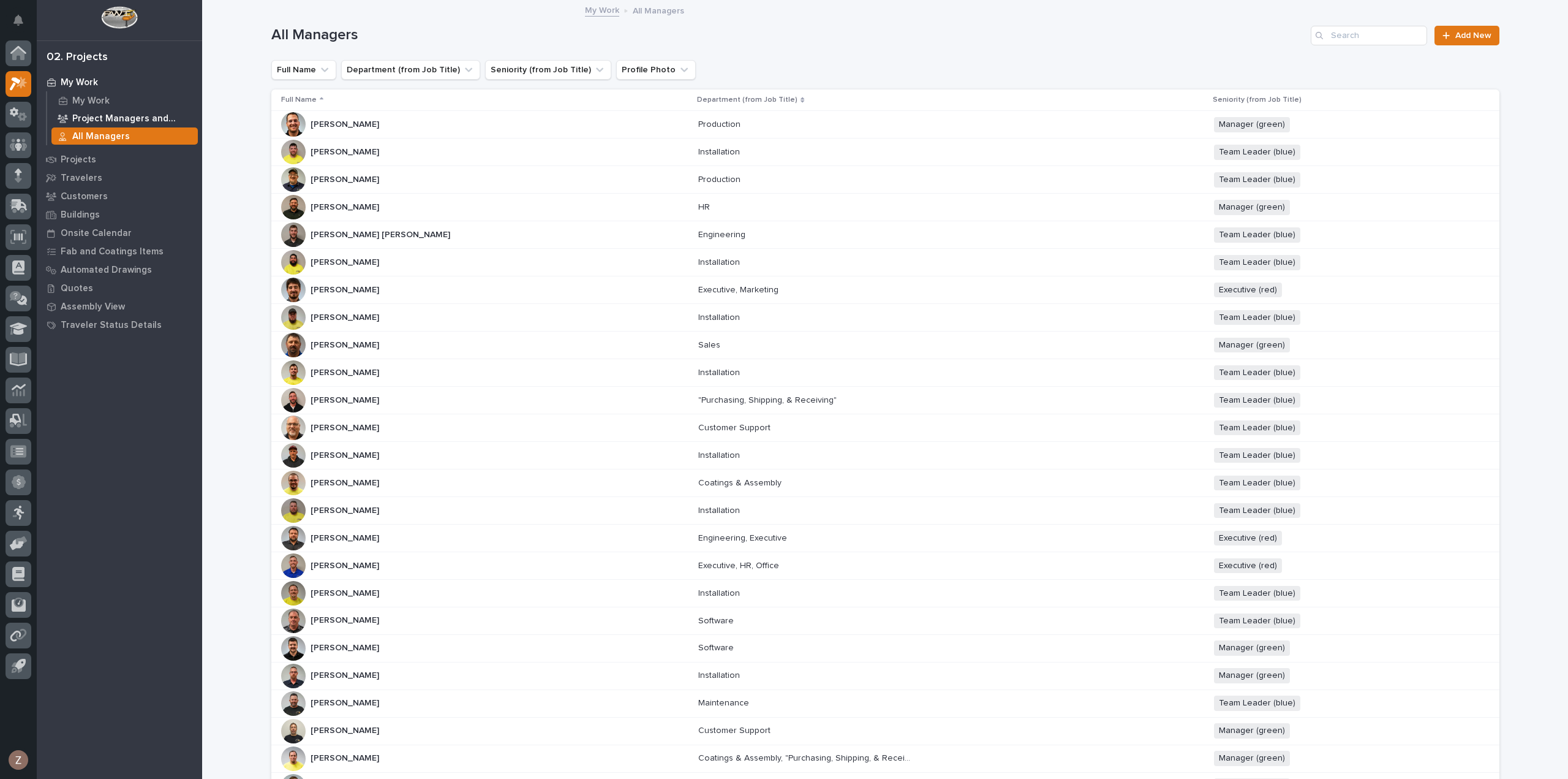
click at [129, 118] on p "Project Managers and Engineers" at bounding box center [133, 118] width 121 height 11
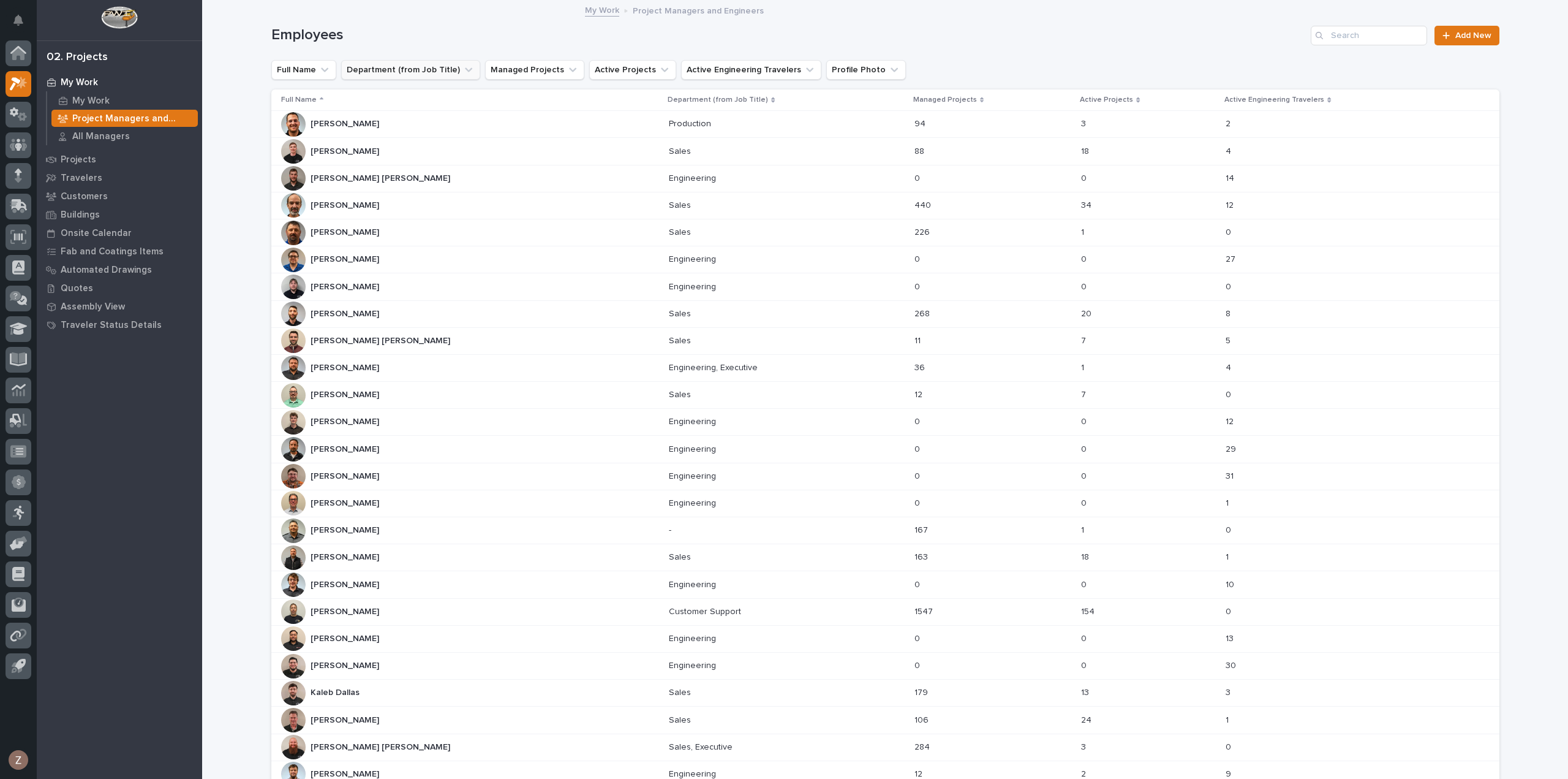
click at [463, 72] on button "Department (from Job Title)" at bounding box center [411, 70] width 139 height 20
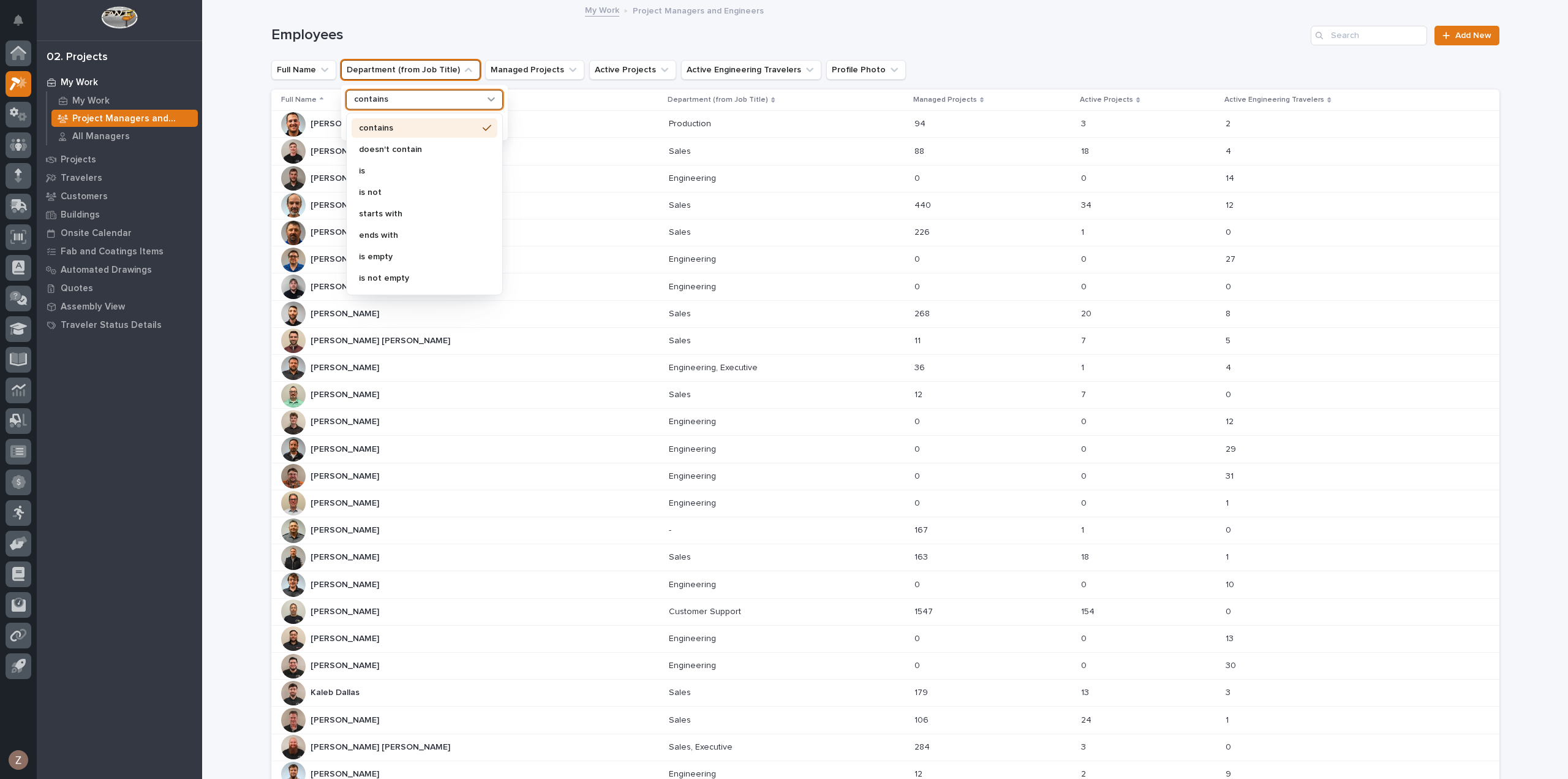
click at [427, 97] on div "contains" at bounding box center [416, 100] width 135 height 13
click at [432, 93] on div "contains" at bounding box center [416, 100] width 135 height 13
click at [512, 31] on h1 "Employees" at bounding box center [789, 35] width 1035 height 18
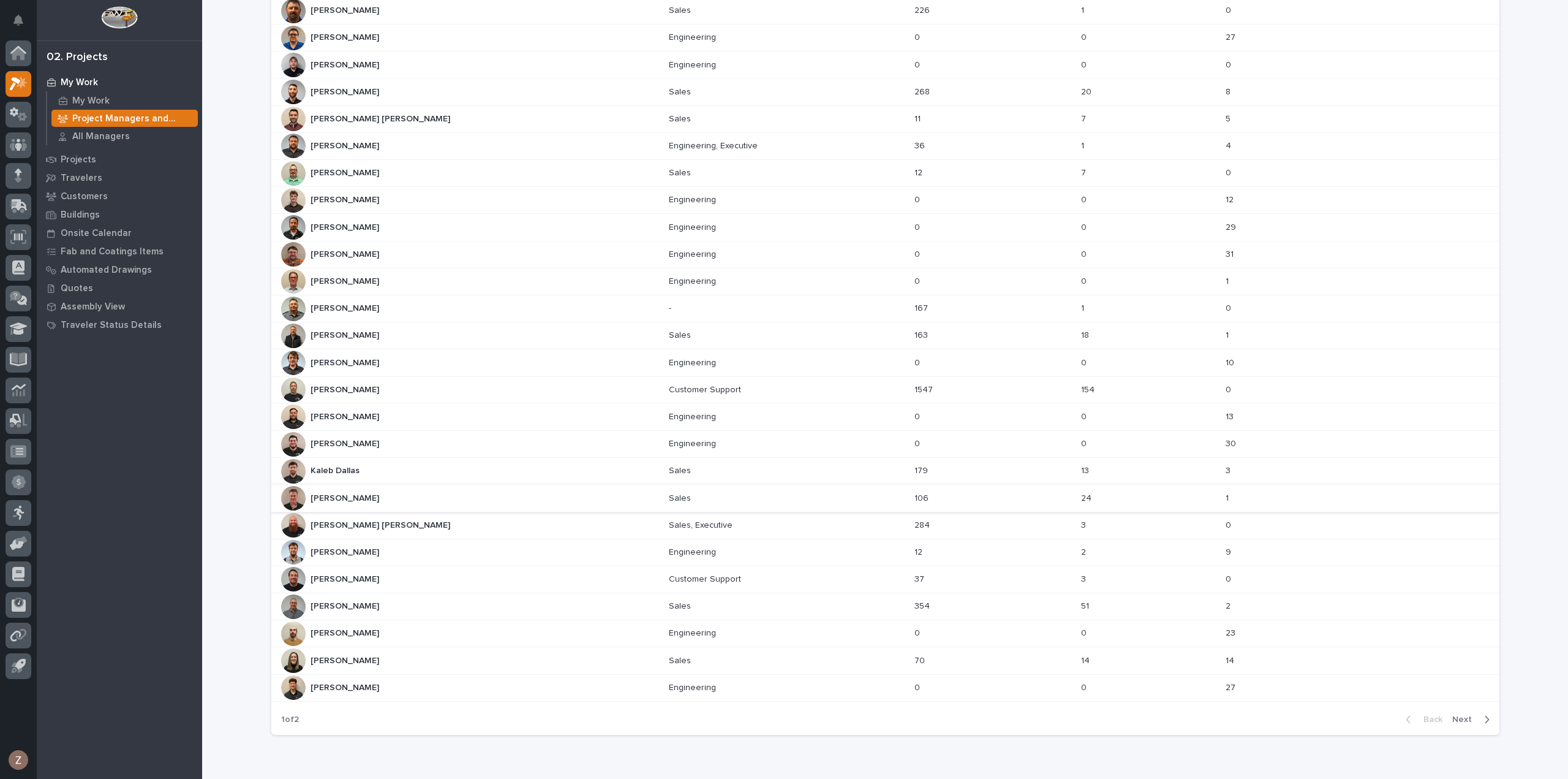
scroll to position [277, 0]
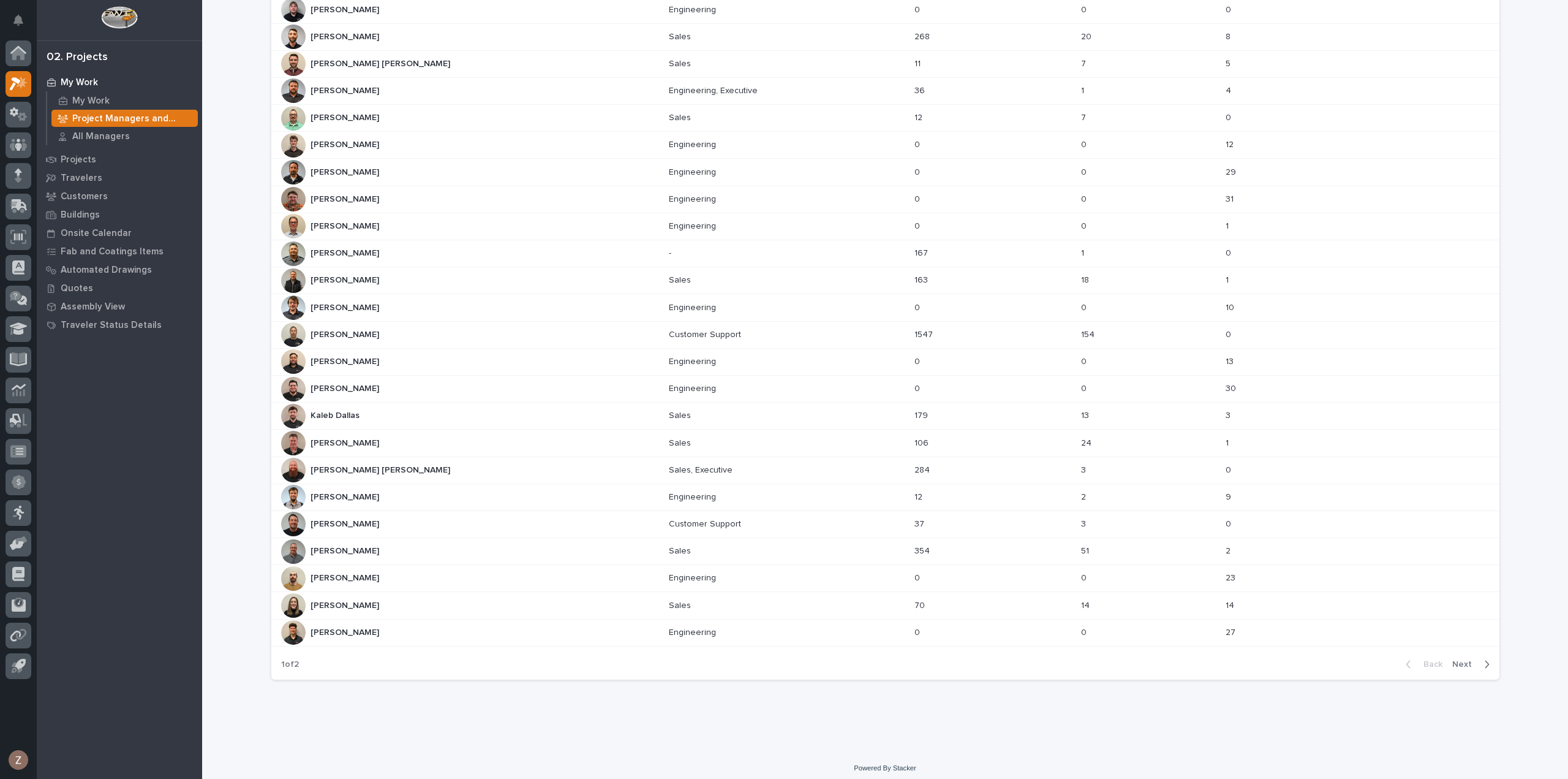
click at [1462, 659] on span "Next" at bounding box center [1465, 664] width 27 height 11
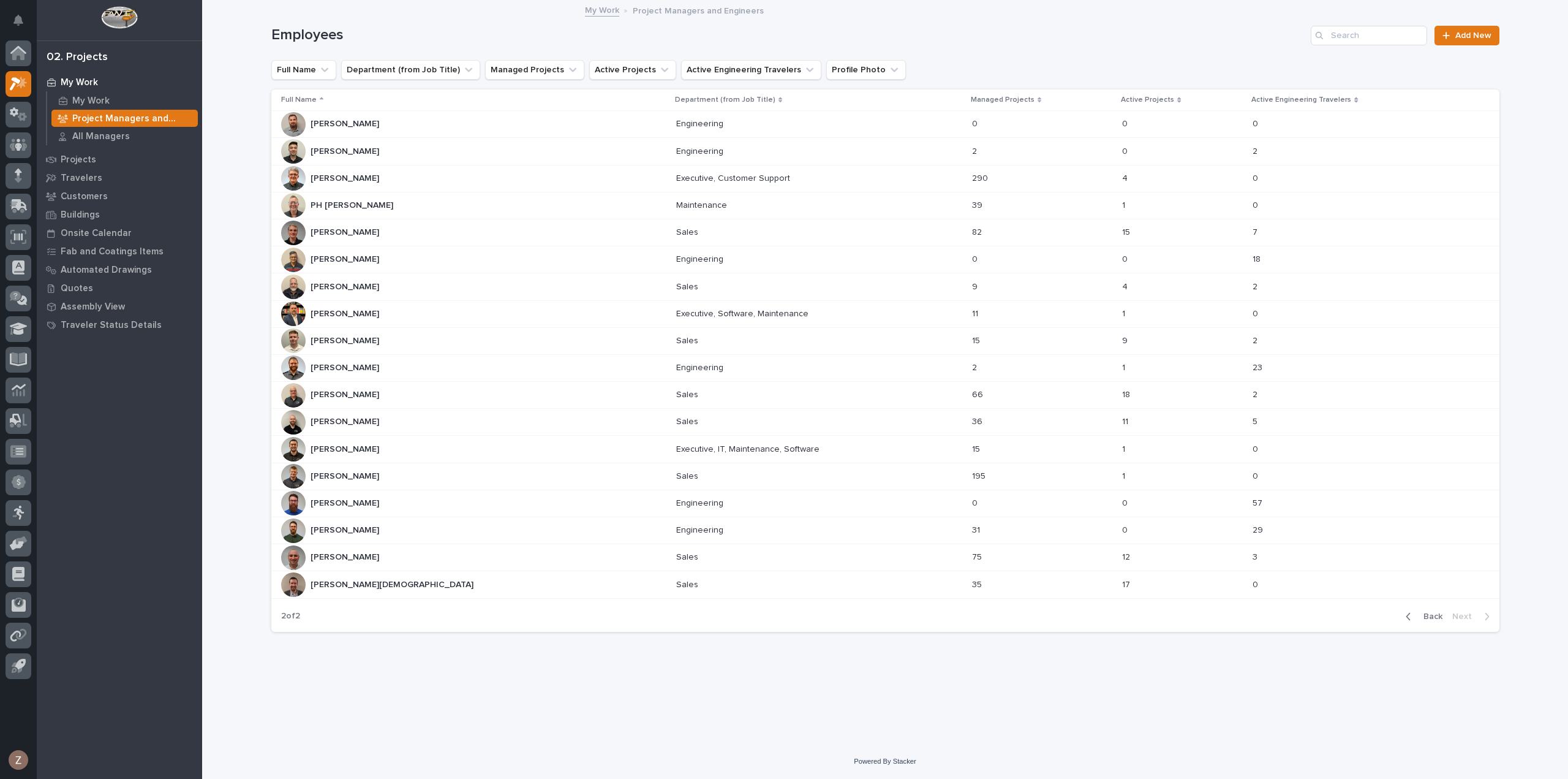
click at [422, 339] on div "[PERSON_NAME] [PERSON_NAME]" at bounding box center [474, 341] width 385 height 25
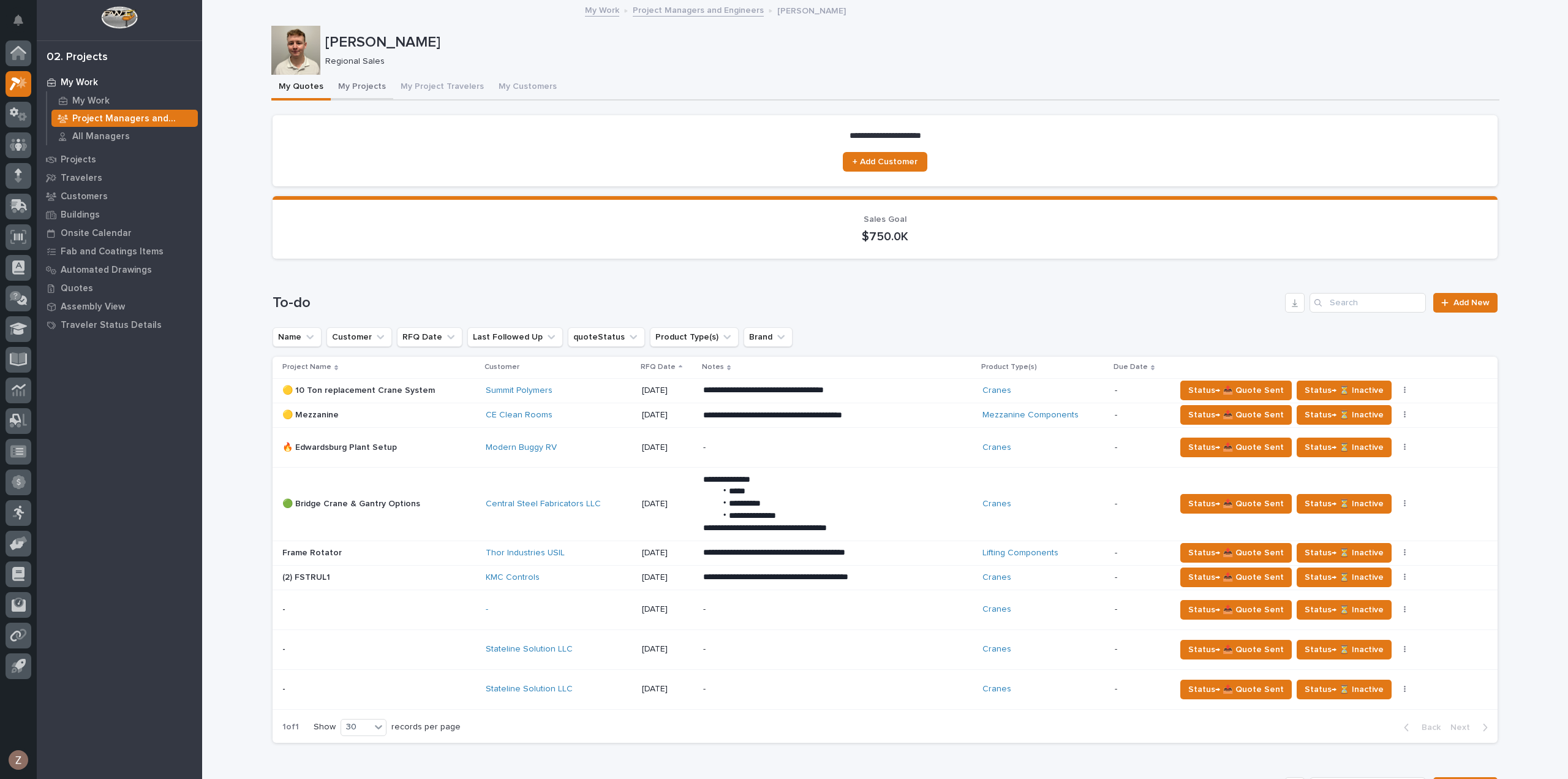
click at [367, 93] on button "My Projects" at bounding box center [362, 88] width 62 height 26
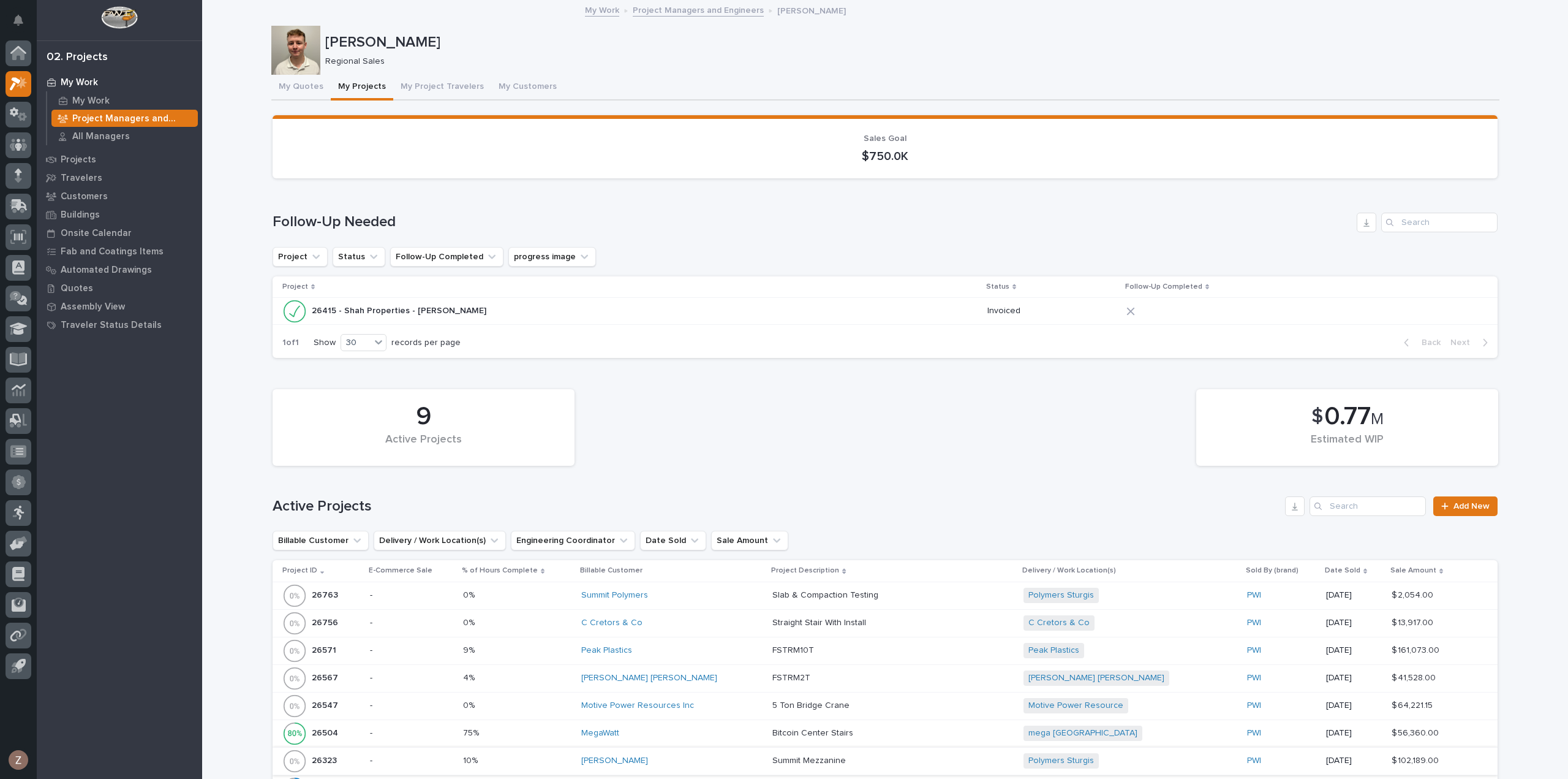
drag, startPoint x: 271, startPoint y: 81, endPoint x: 324, endPoint y: 89, distance: 53.6
click at [274, 81] on button "My Quotes" at bounding box center [301, 88] width 59 height 26
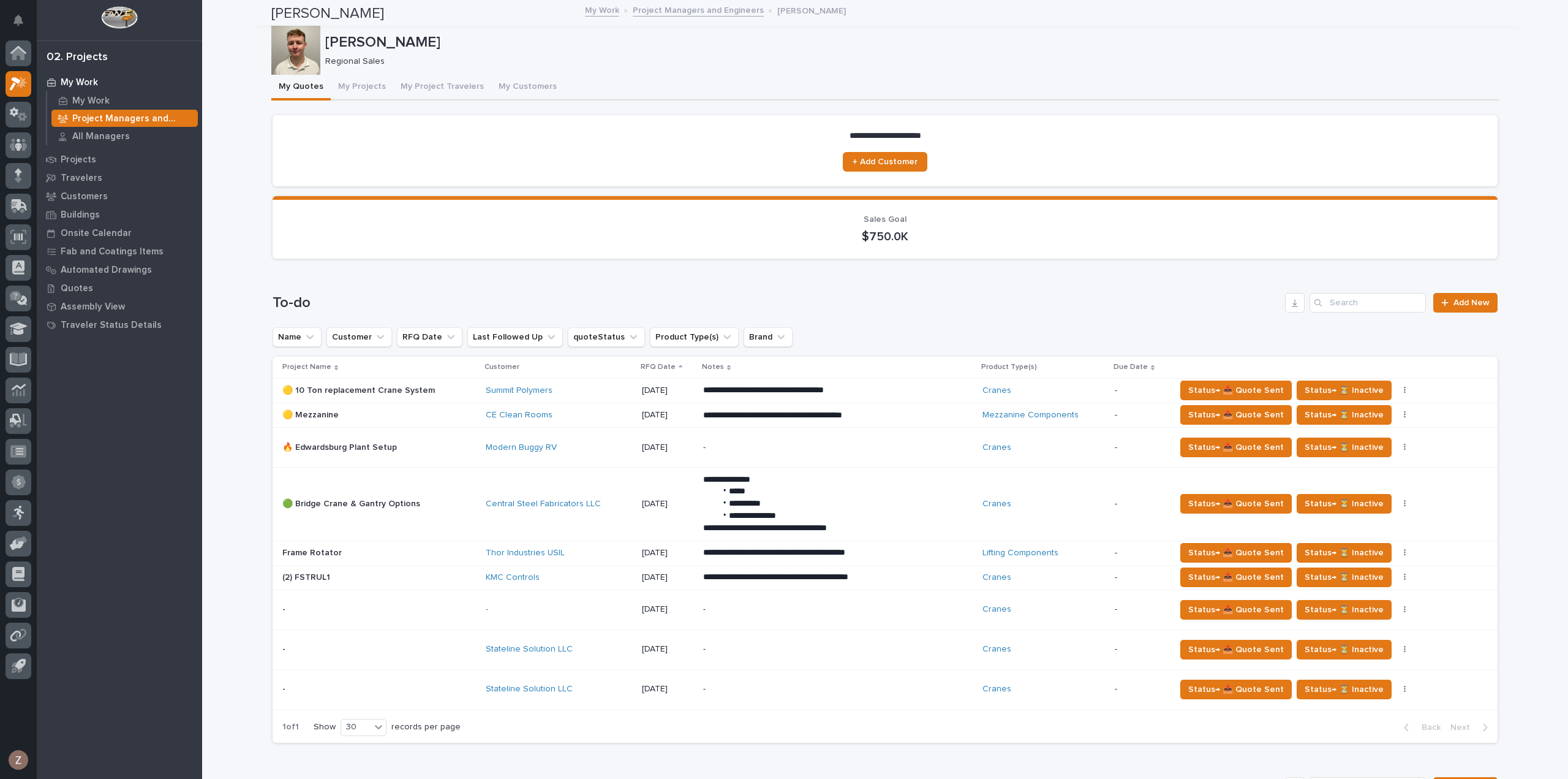
scroll to position [62, 0]
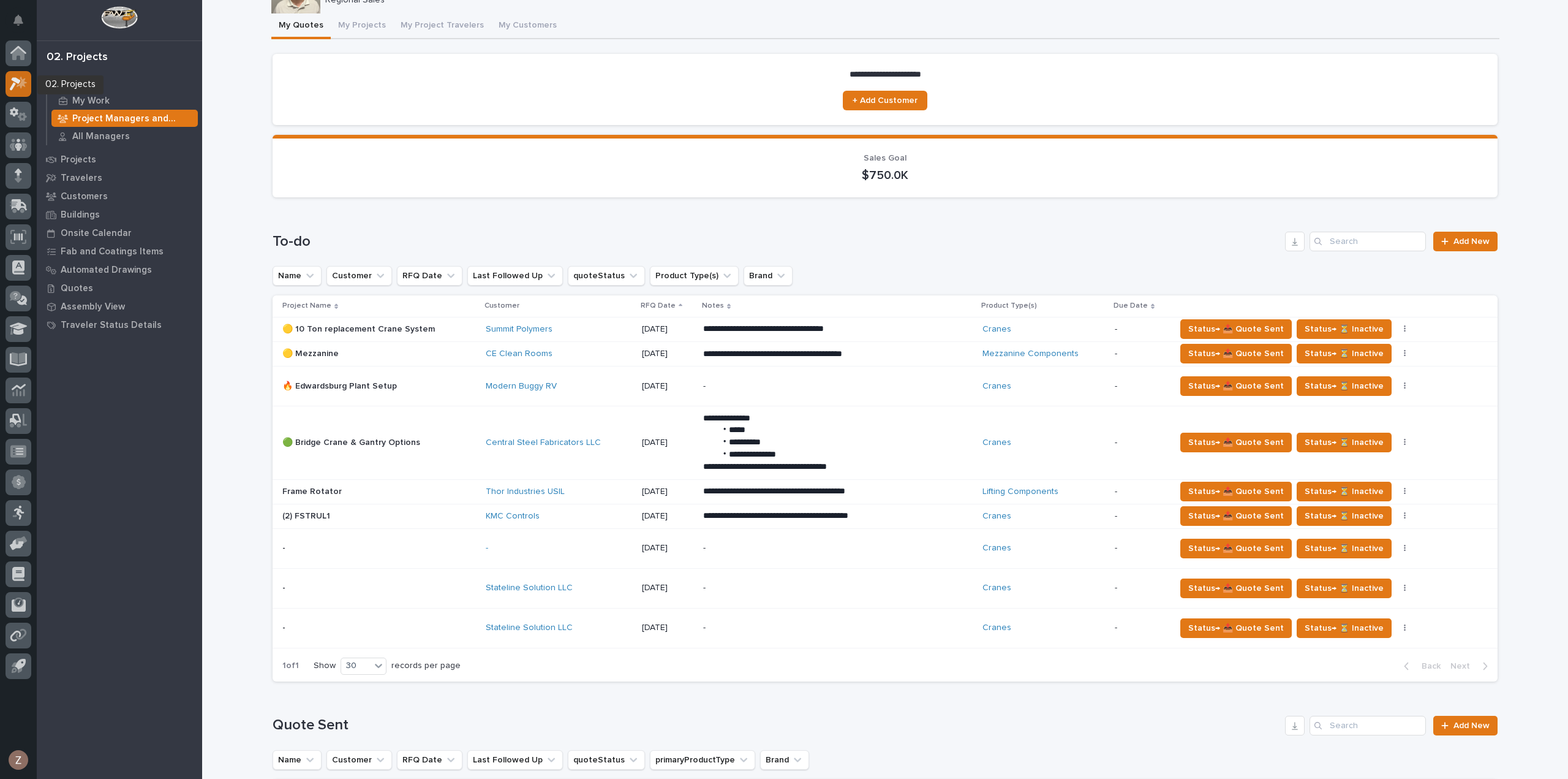
click at [10, 77] on icon at bounding box center [19, 83] width 18 height 14
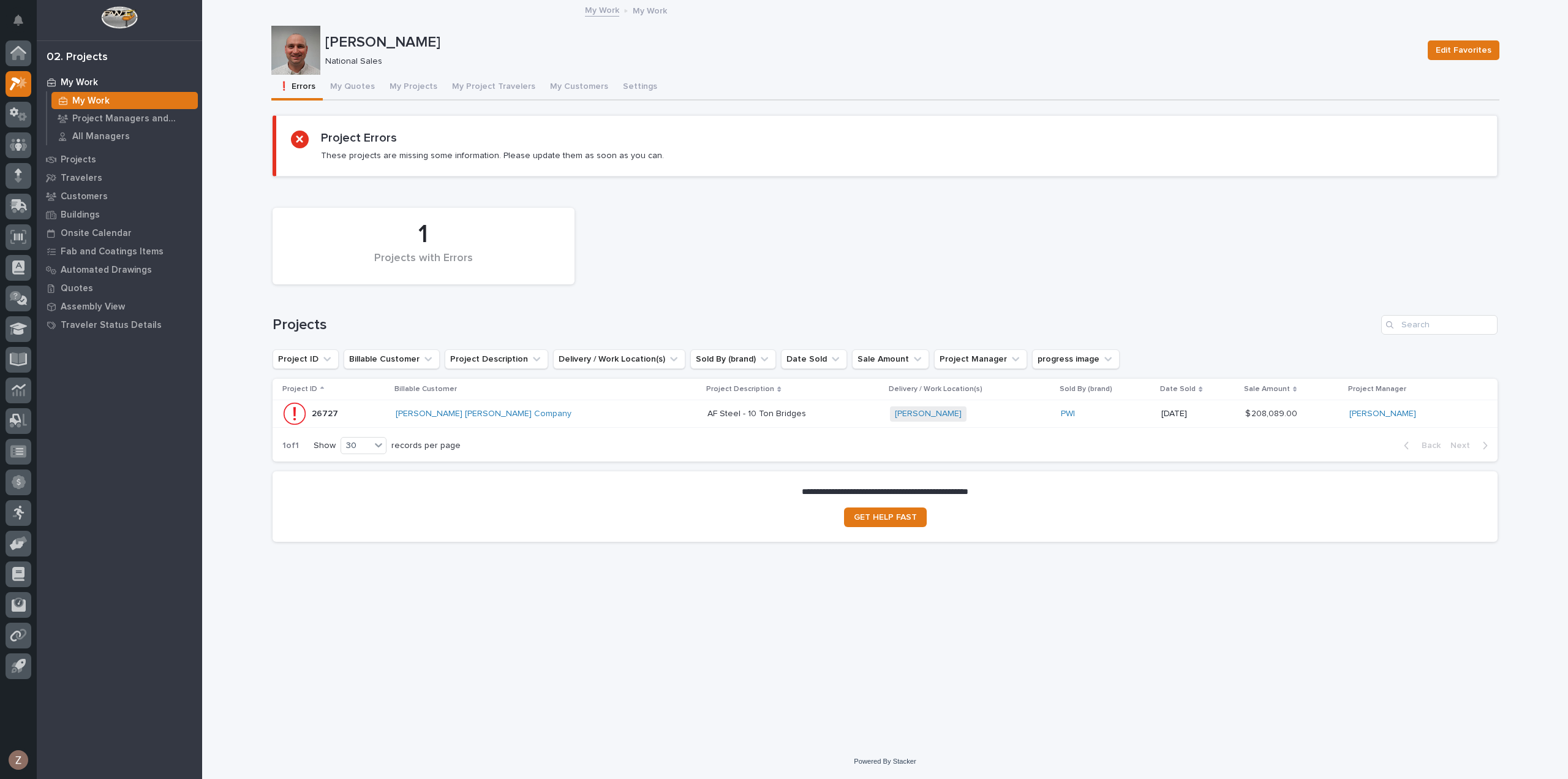
click at [351, 91] on button "My Quotes" at bounding box center [353, 88] width 59 height 26
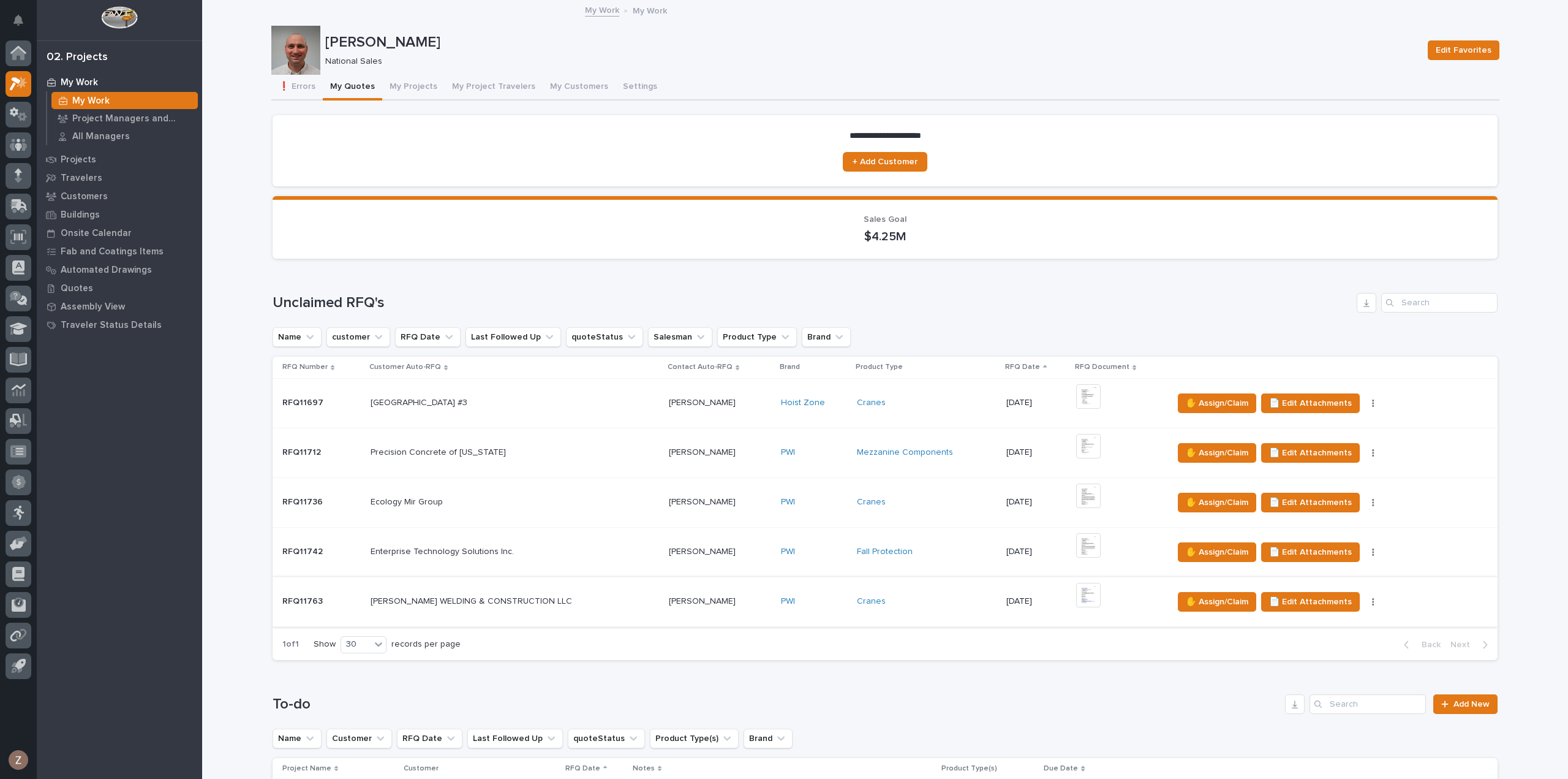
scroll to position [307, 0]
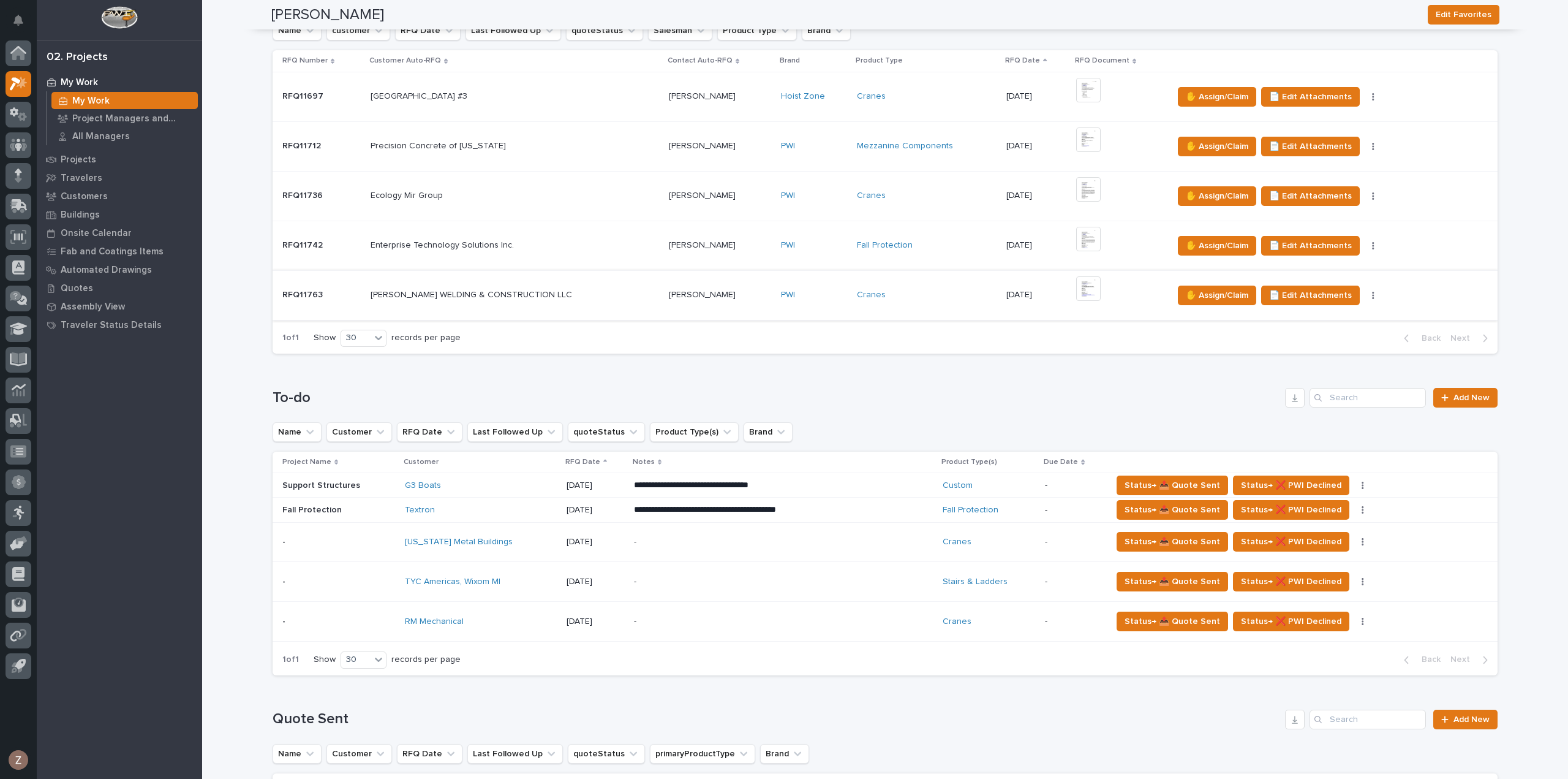
click at [1076, 288] on img at bounding box center [1089, 288] width 25 height 25
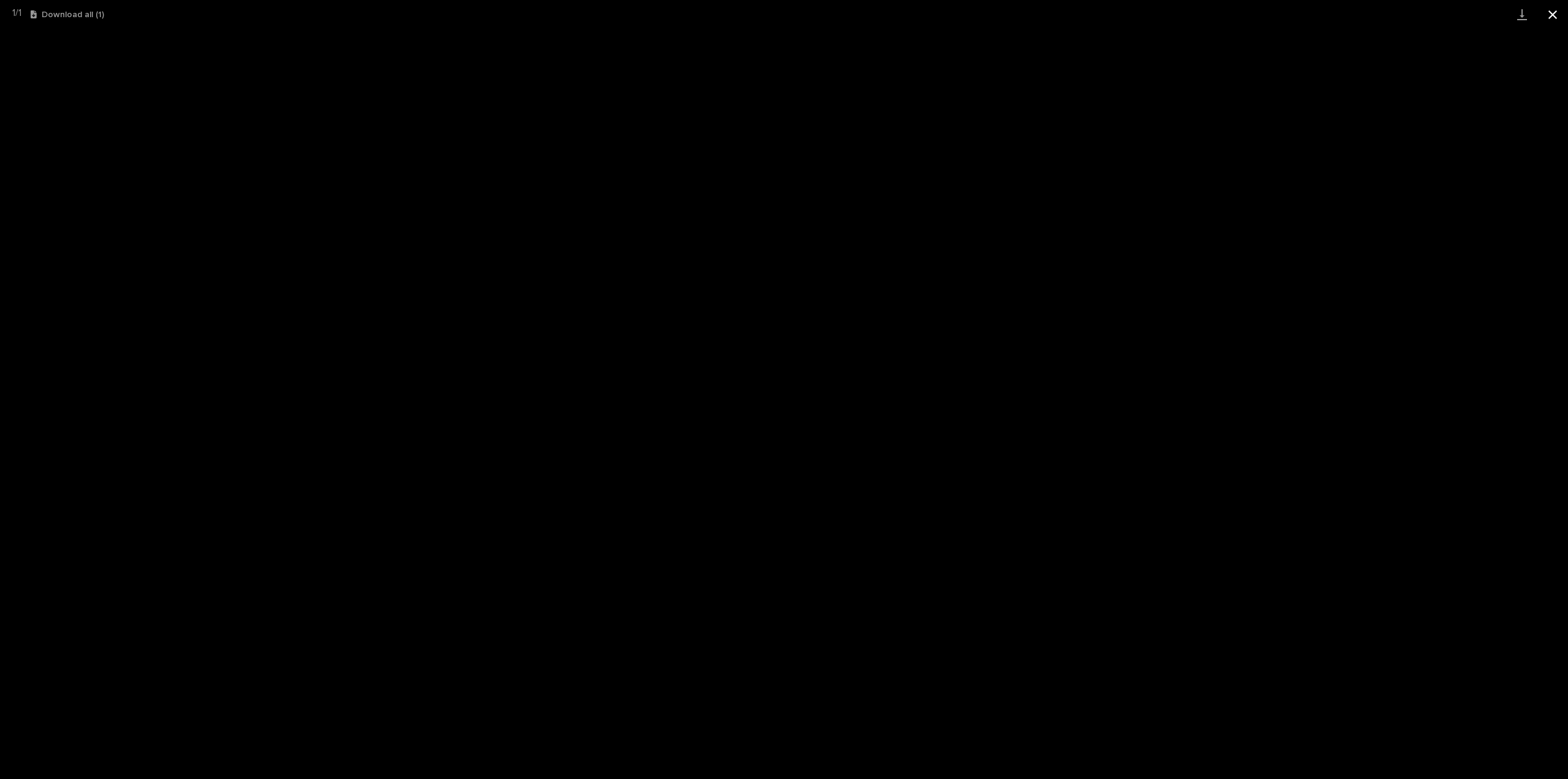
click at [1546, 13] on button "Close gallery" at bounding box center [1552, 14] width 30 height 29
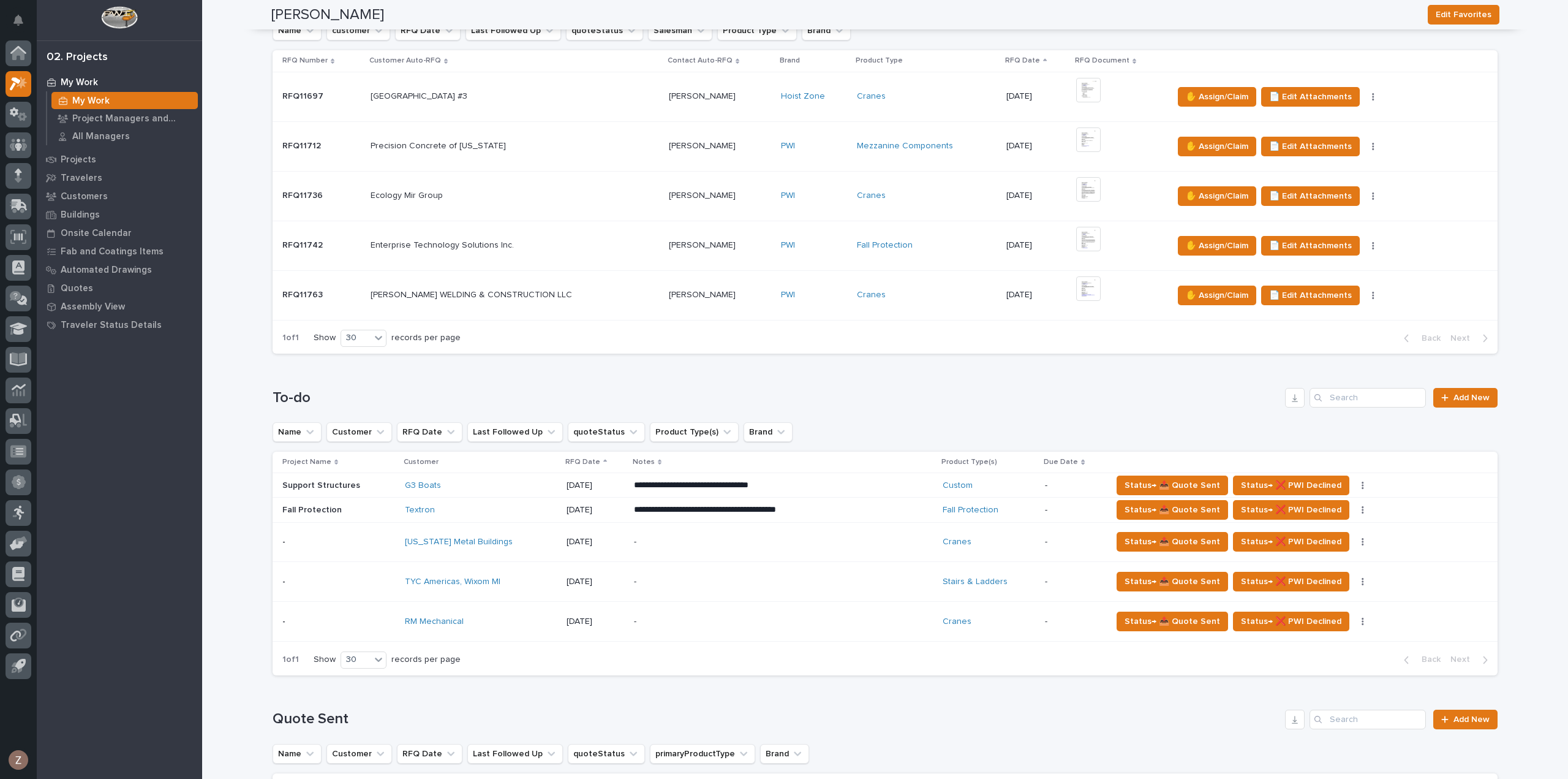
click at [792, 538] on p "-" at bounding box center [741, 542] width 214 height 10
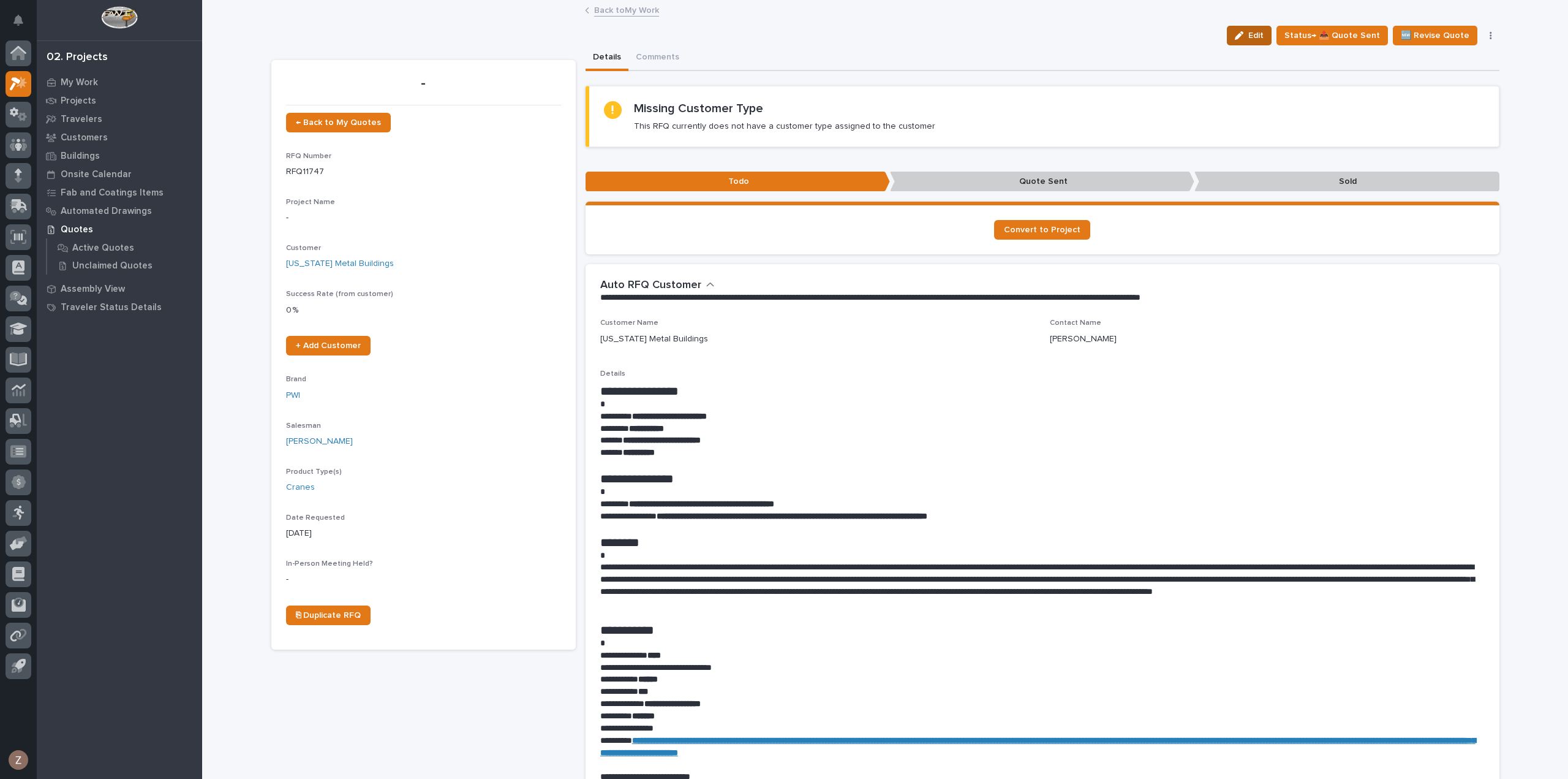
click at [1259, 33] on span "Edit" at bounding box center [1255, 35] width 15 height 11
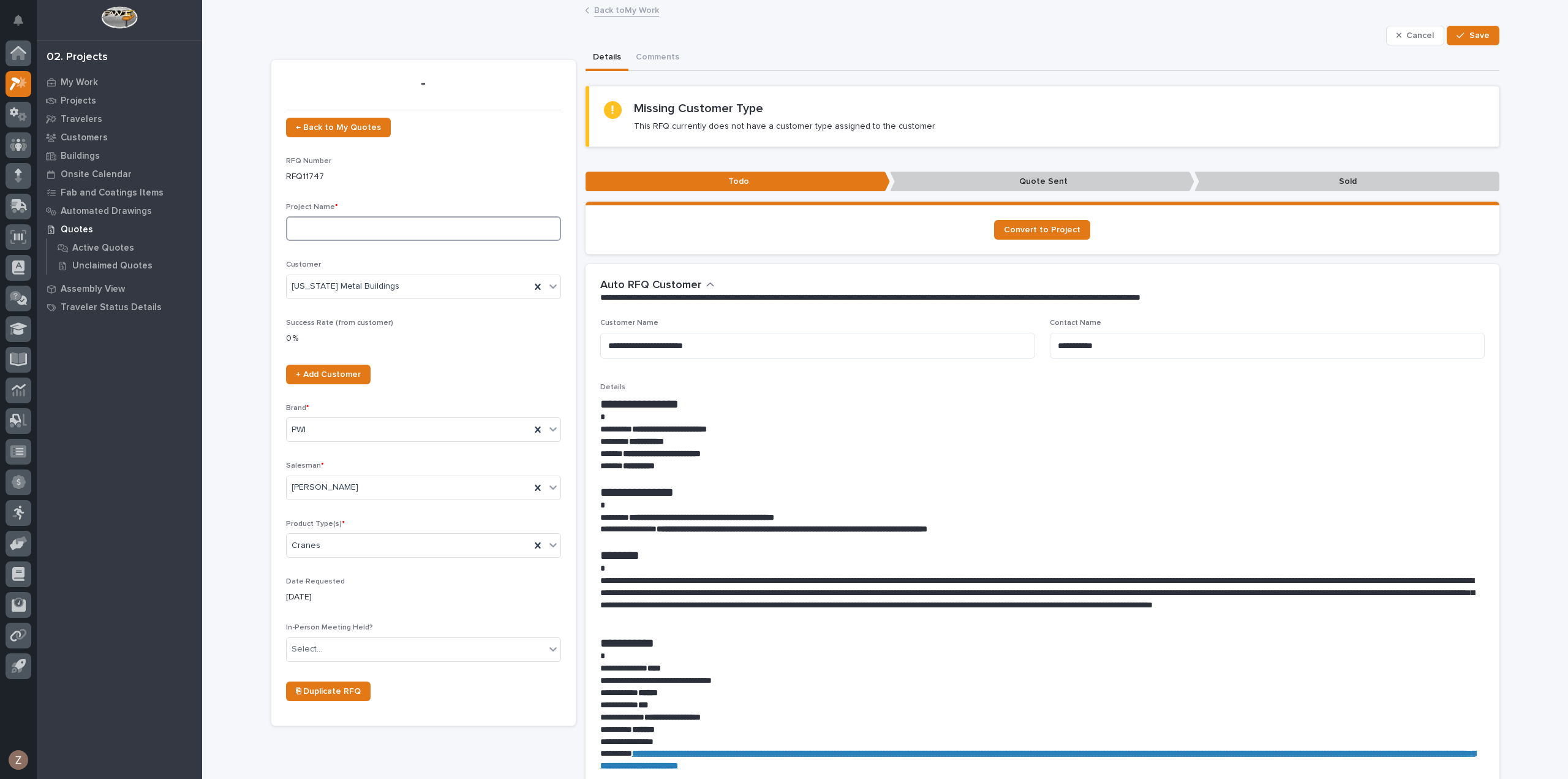
click at [354, 226] on input at bounding box center [424, 228] width 275 height 25
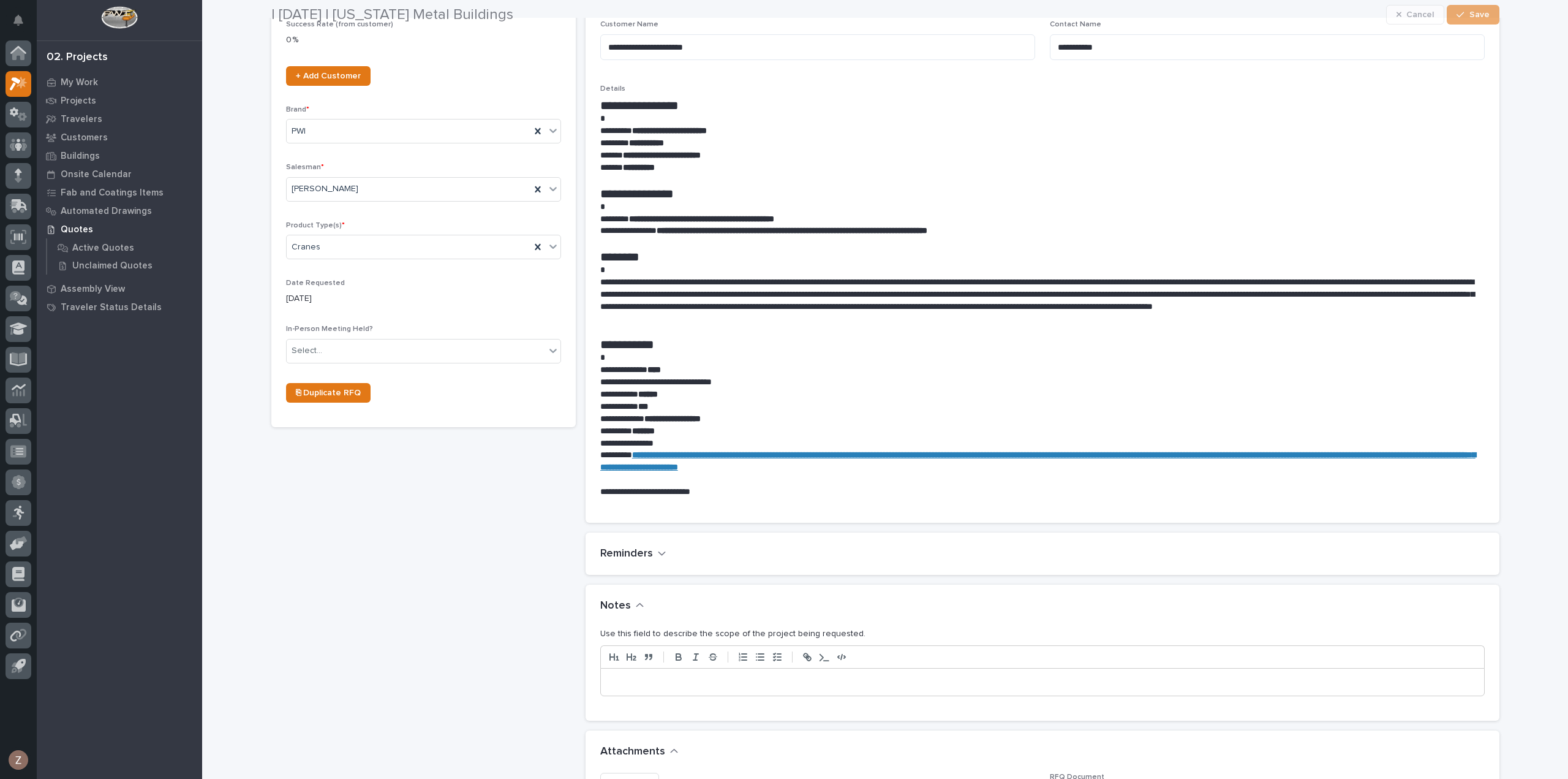
scroll to position [307, 0]
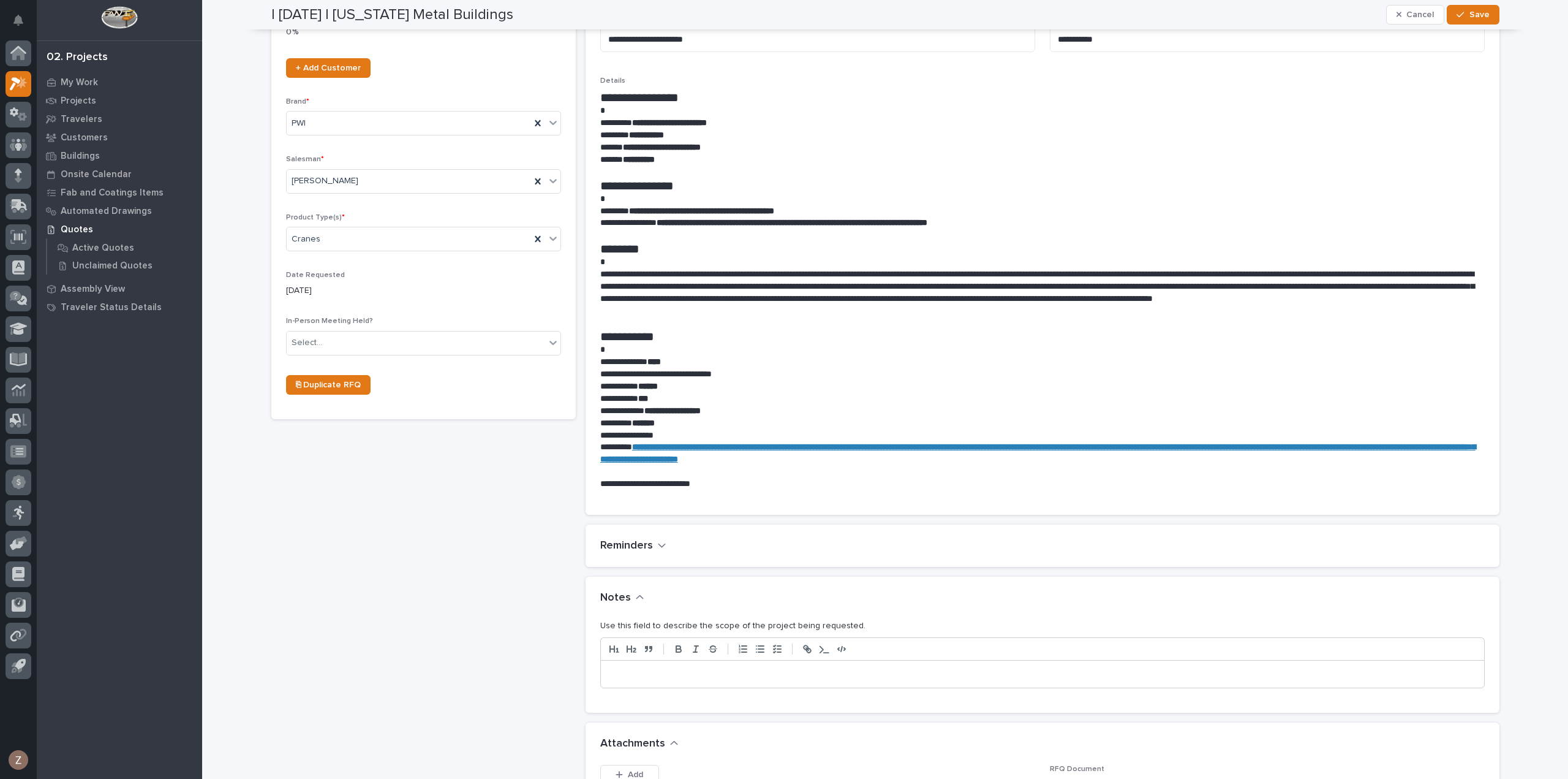
type input "25 Ton Crane Systemt"
click at [692, 680] on div at bounding box center [1041, 673] width 883 height 27
click at [1475, 17] on span "Save" at bounding box center [1479, 14] width 20 height 11
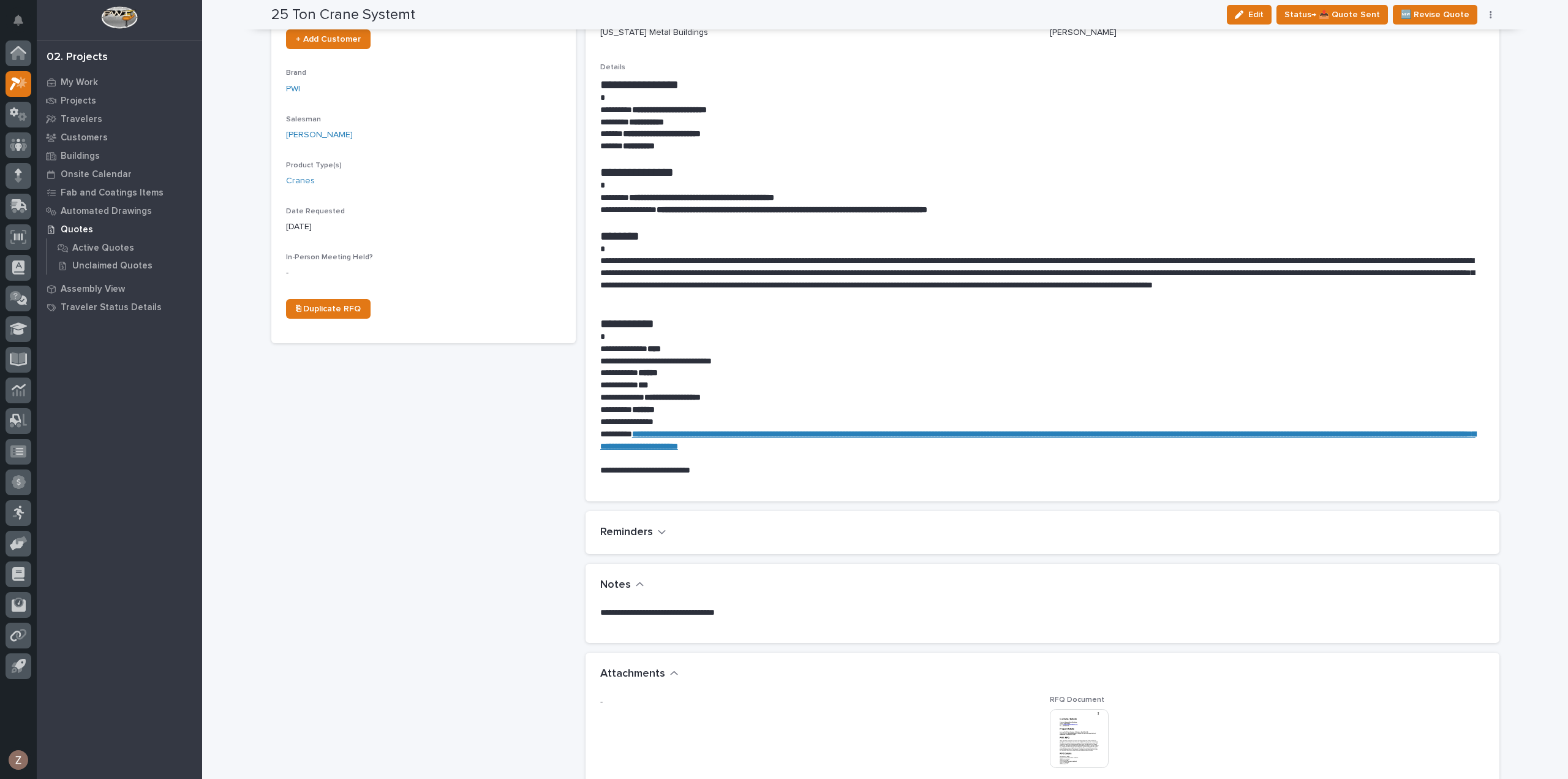
scroll to position [259, 0]
